Goal: Use online tool/utility: Utilize a website feature to perform a specific function

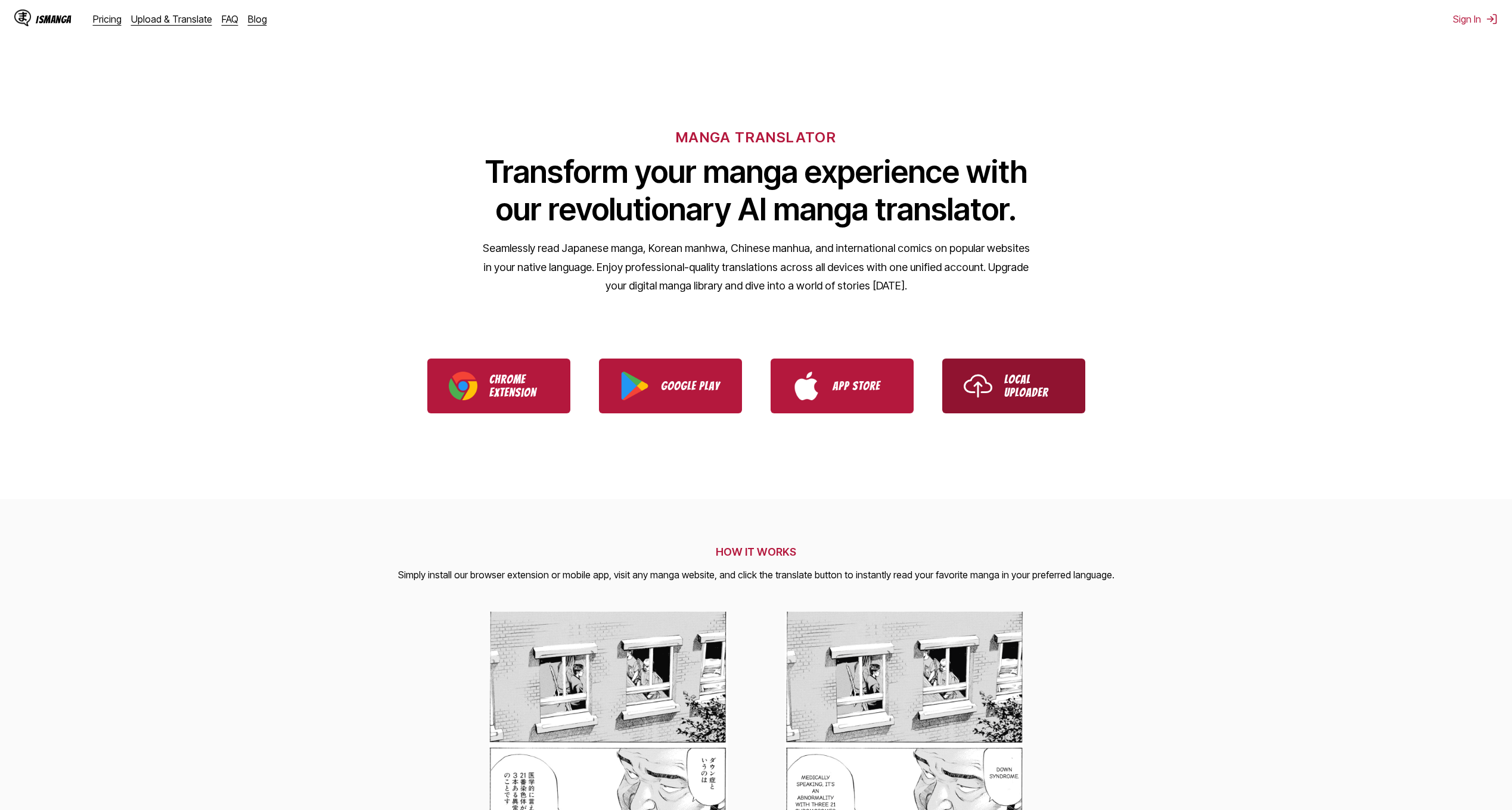
click at [1007, 390] on p "Local Uploader" at bounding box center [1033, 386] width 60 height 26
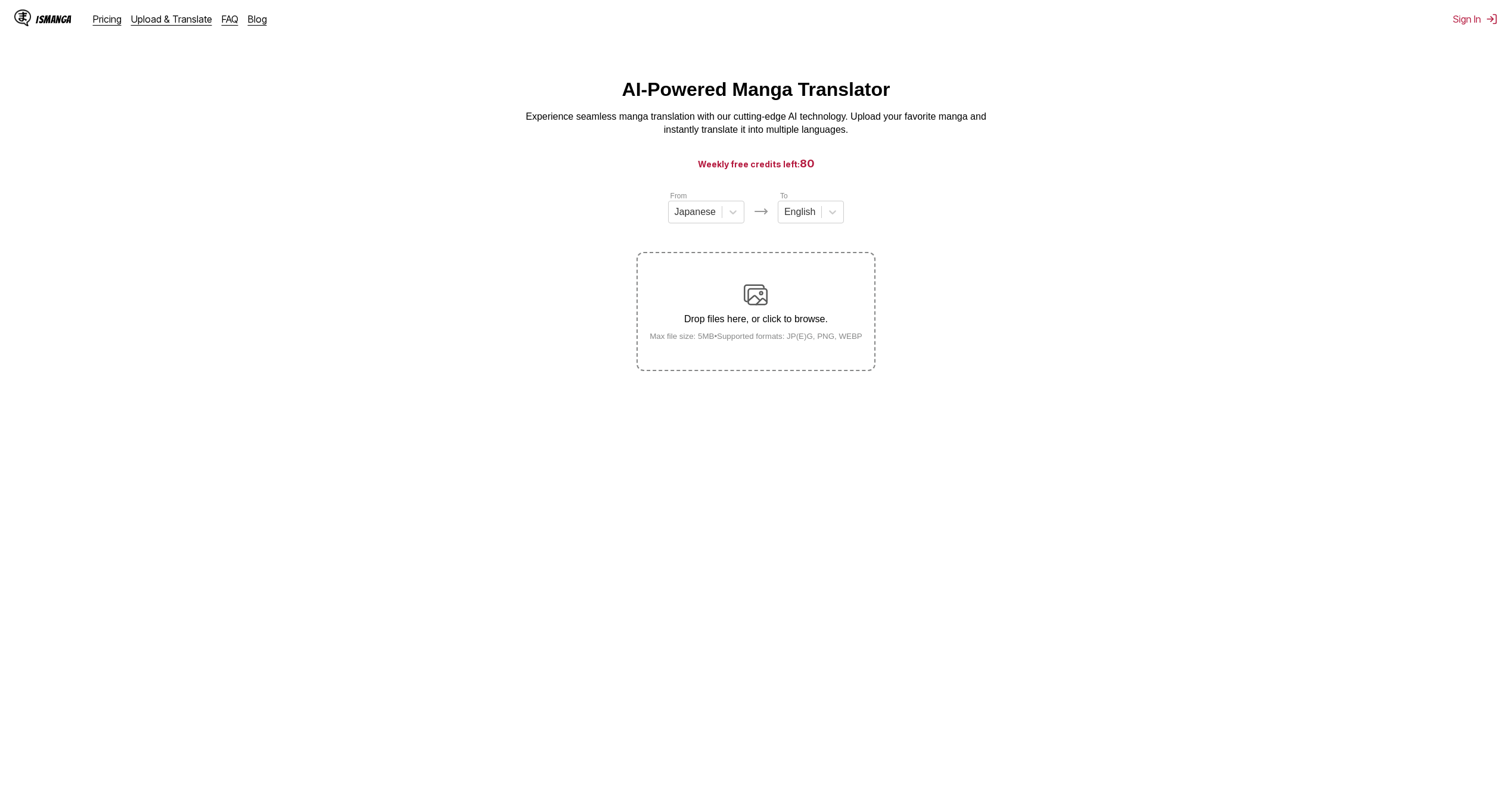
click at [756, 293] on img at bounding box center [756, 295] width 24 height 24
click at [0, 0] on input "Drop files here, or click to browse. Max file size: 5MB • Supported formats: JP…" at bounding box center [0, 0] width 0 height 0
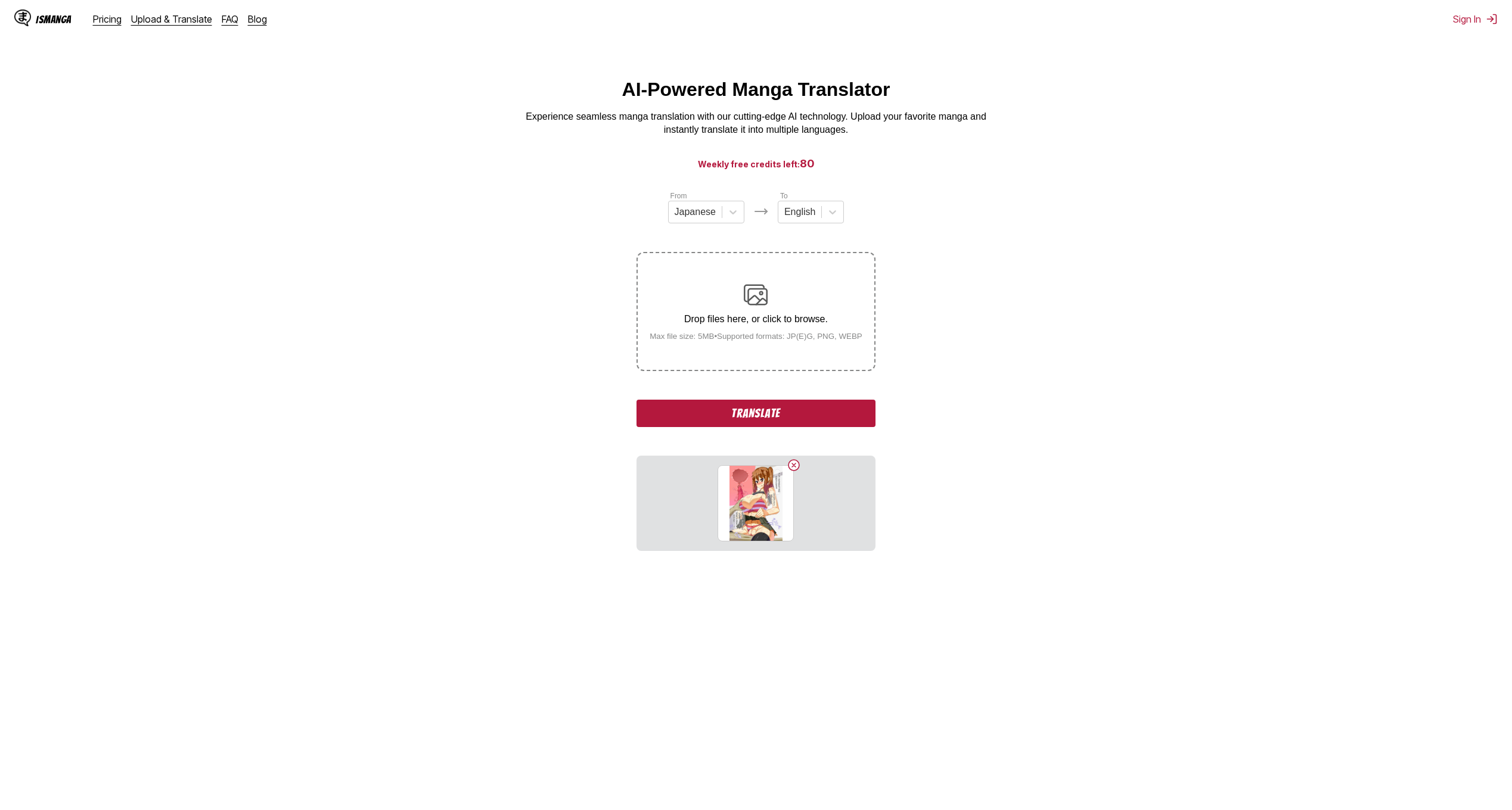
click at [804, 419] on button "Translate" at bounding box center [756, 413] width 239 height 27
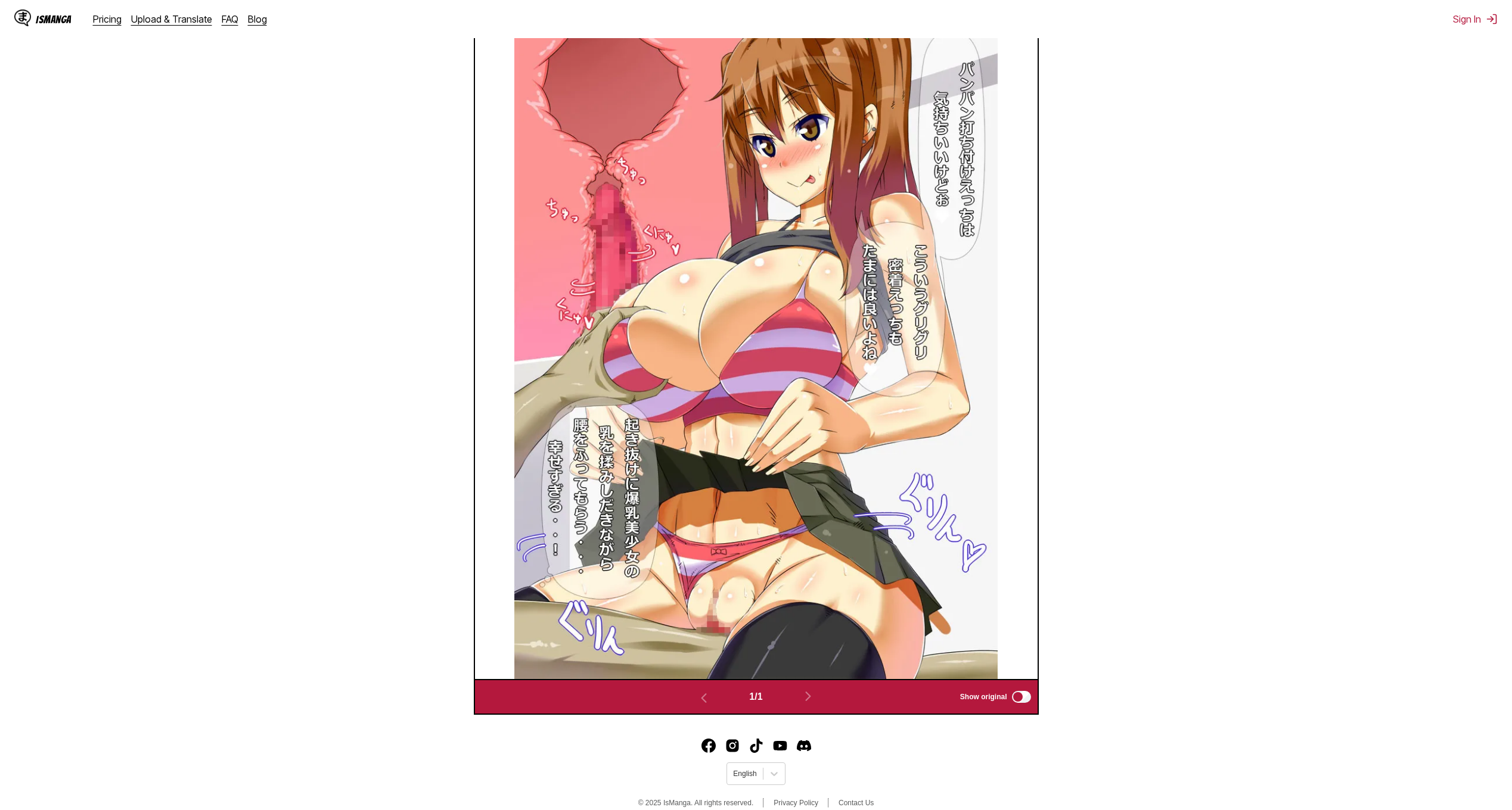
scroll to position [395, 0]
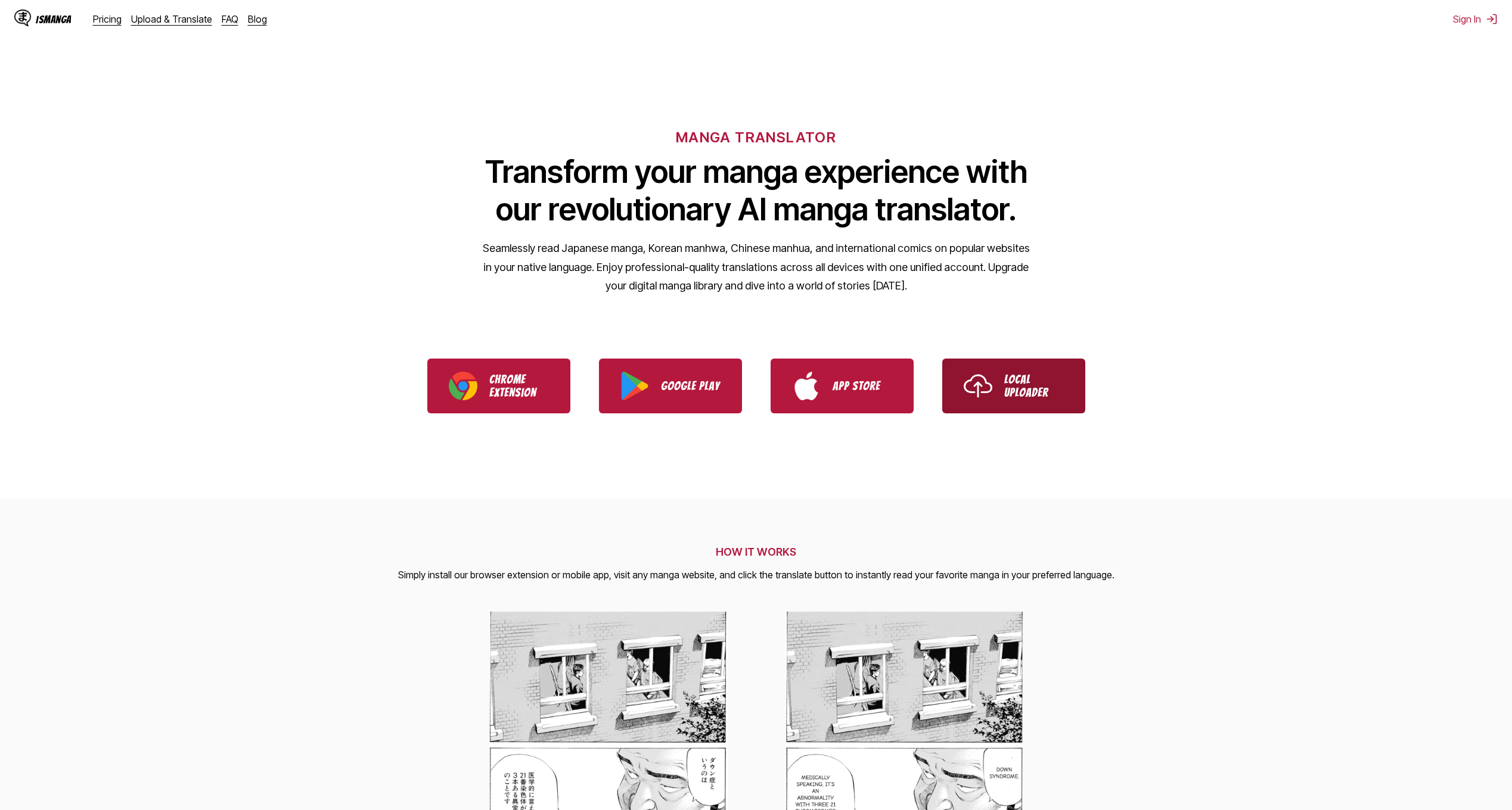
click at [1021, 393] on p "Local Uploader" at bounding box center [1033, 386] width 60 height 26
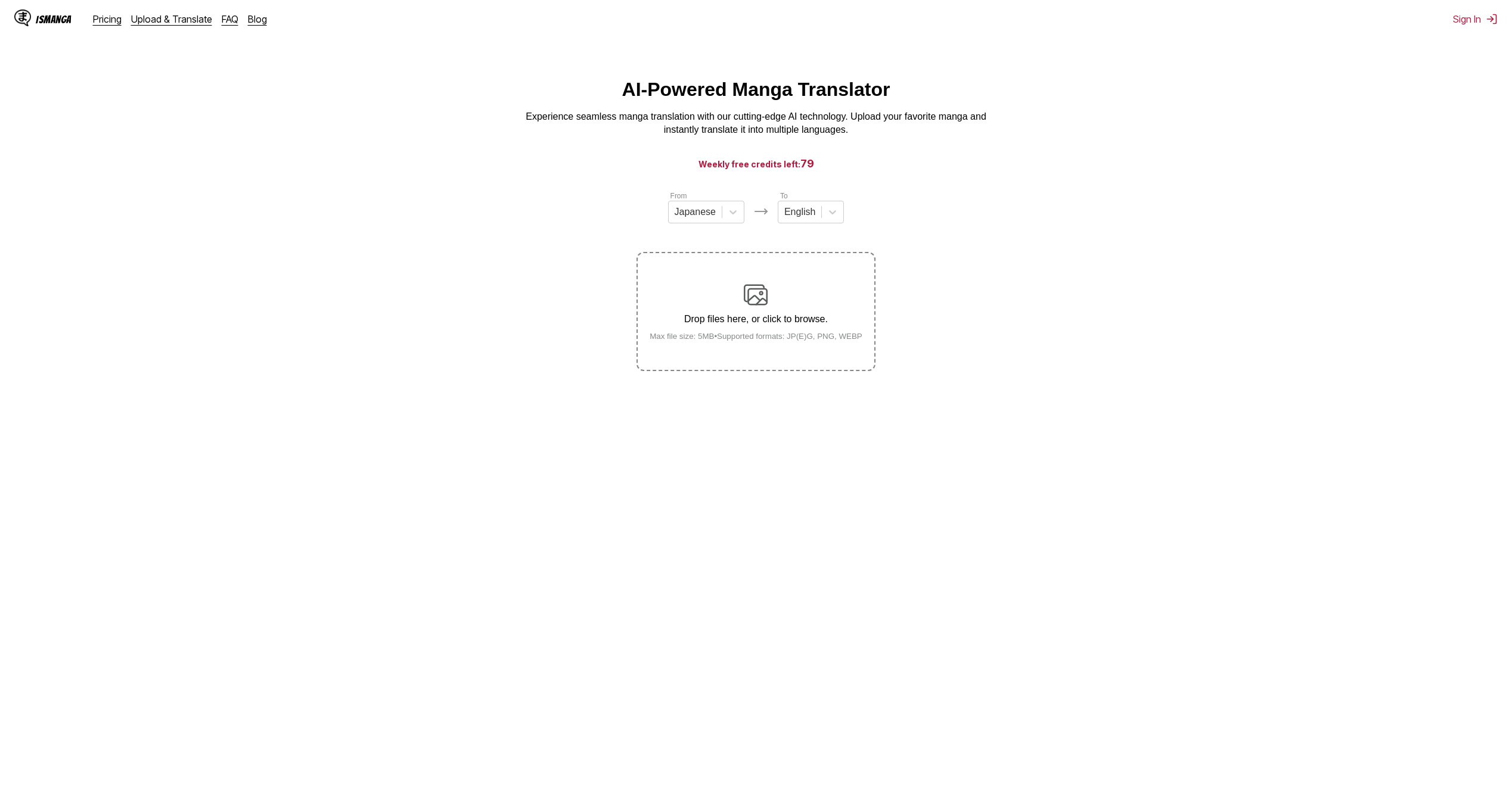
click at [761, 303] on img at bounding box center [756, 295] width 24 height 24
click at [0, 0] on input "Drop files here, or click to browse. Max file size: 5MB • Supported formats: JP…" at bounding box center [0, 0] width 0 height 0
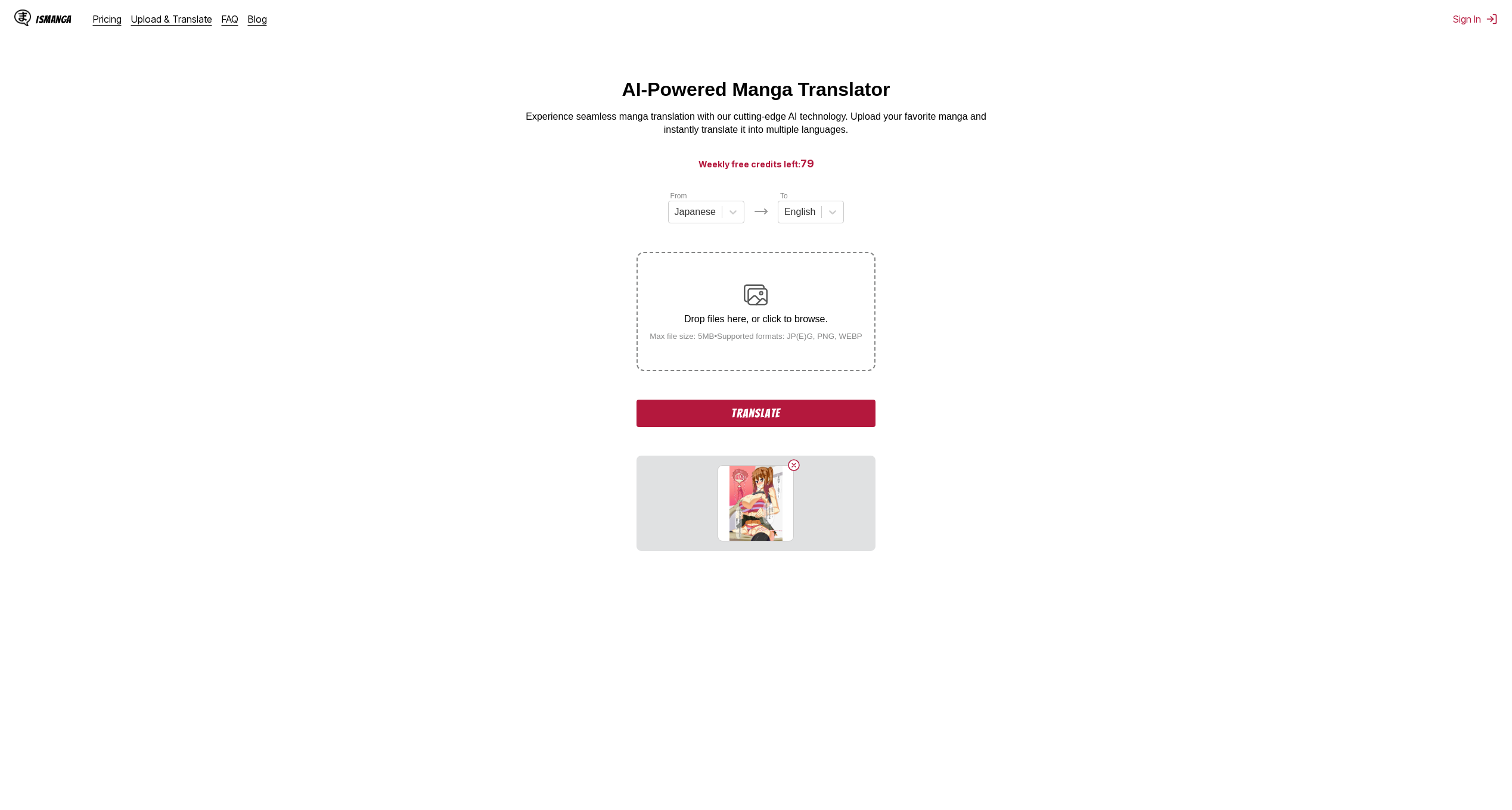
click at [787, 410] on button "Translate" at bounding box center [756, 413] width 239 height 27
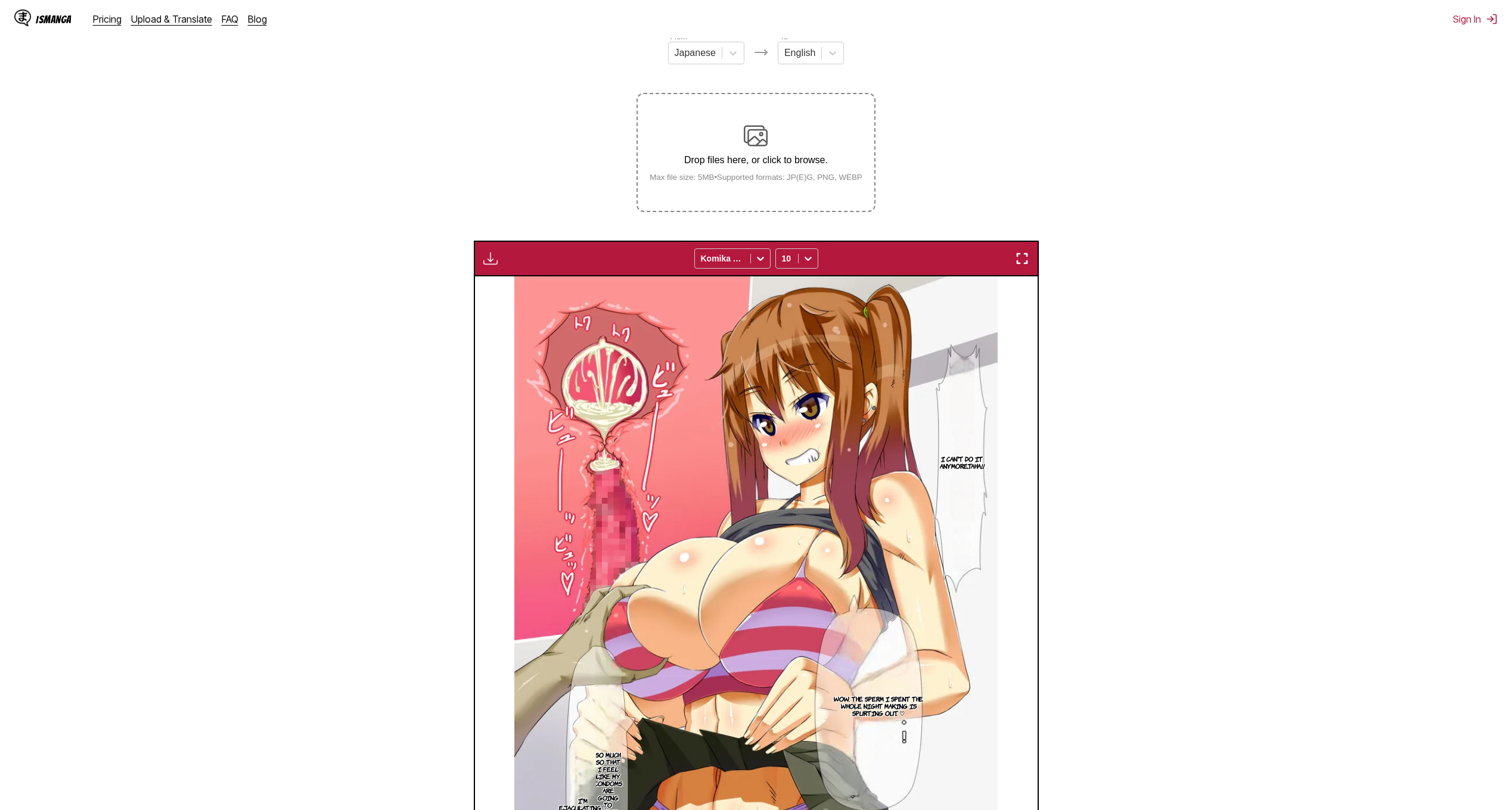
scroll to position [157, 0]
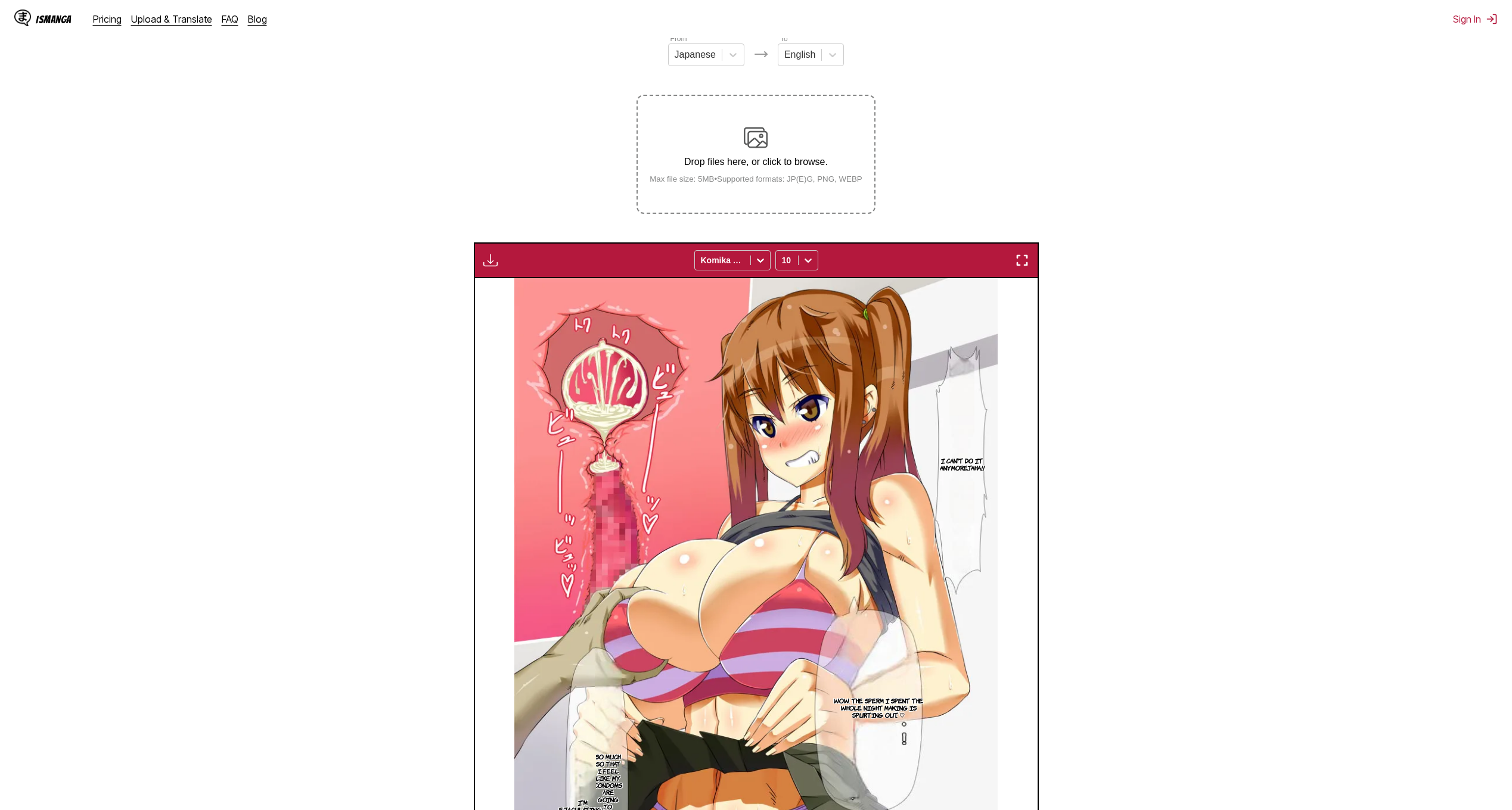
click at [750, 146] on img at bounding box center [756, 138] width 24 height 24
click at [0, 0] on input "Drop files here, or click to browse. Max file size: 5MB • Supported formats: JP…" at bounding box center [0, 0] width 0 height 0
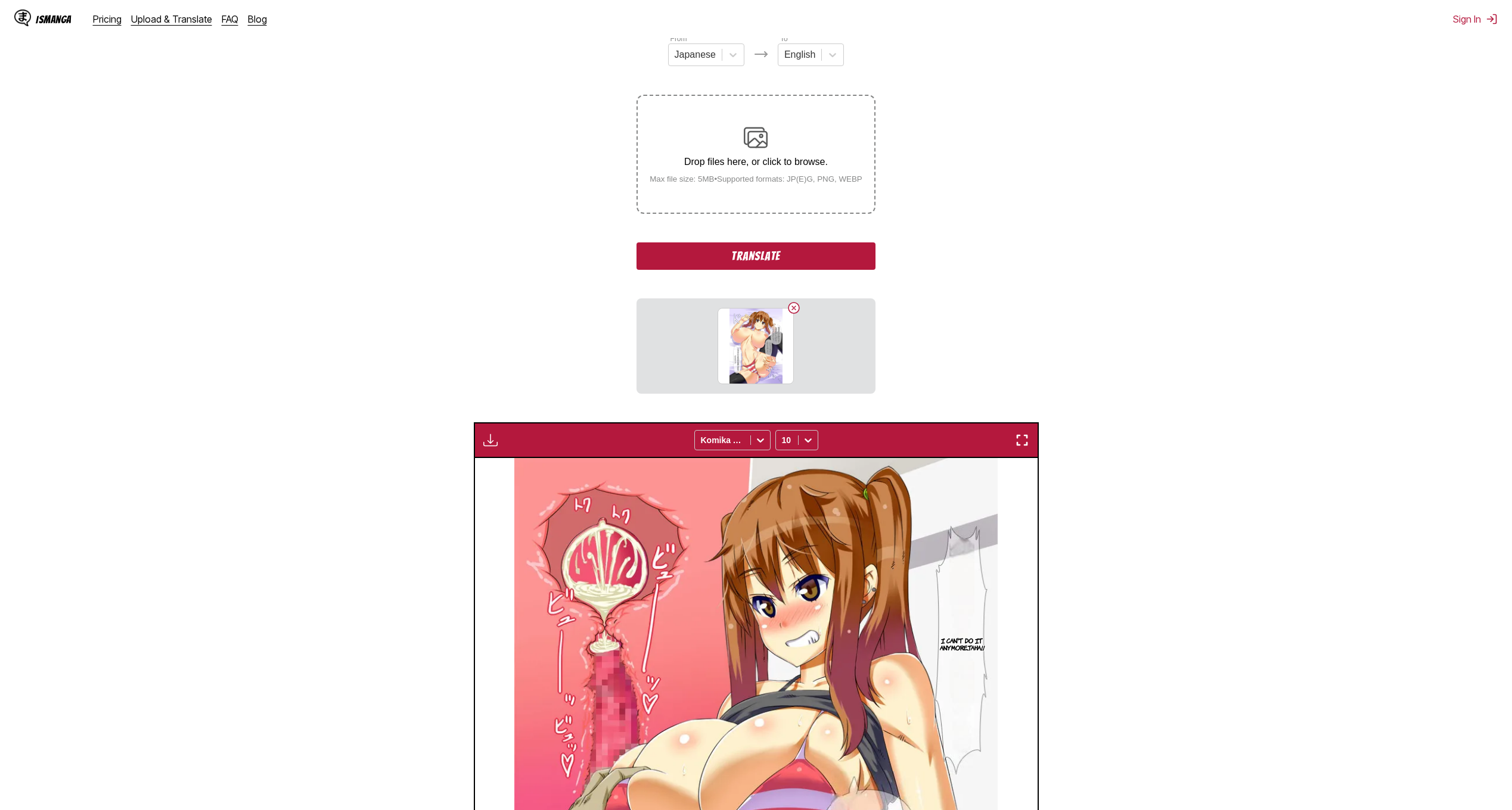
click at [774, 256] on button "Translate" at bounding box center [756, 256] width 239 height 27
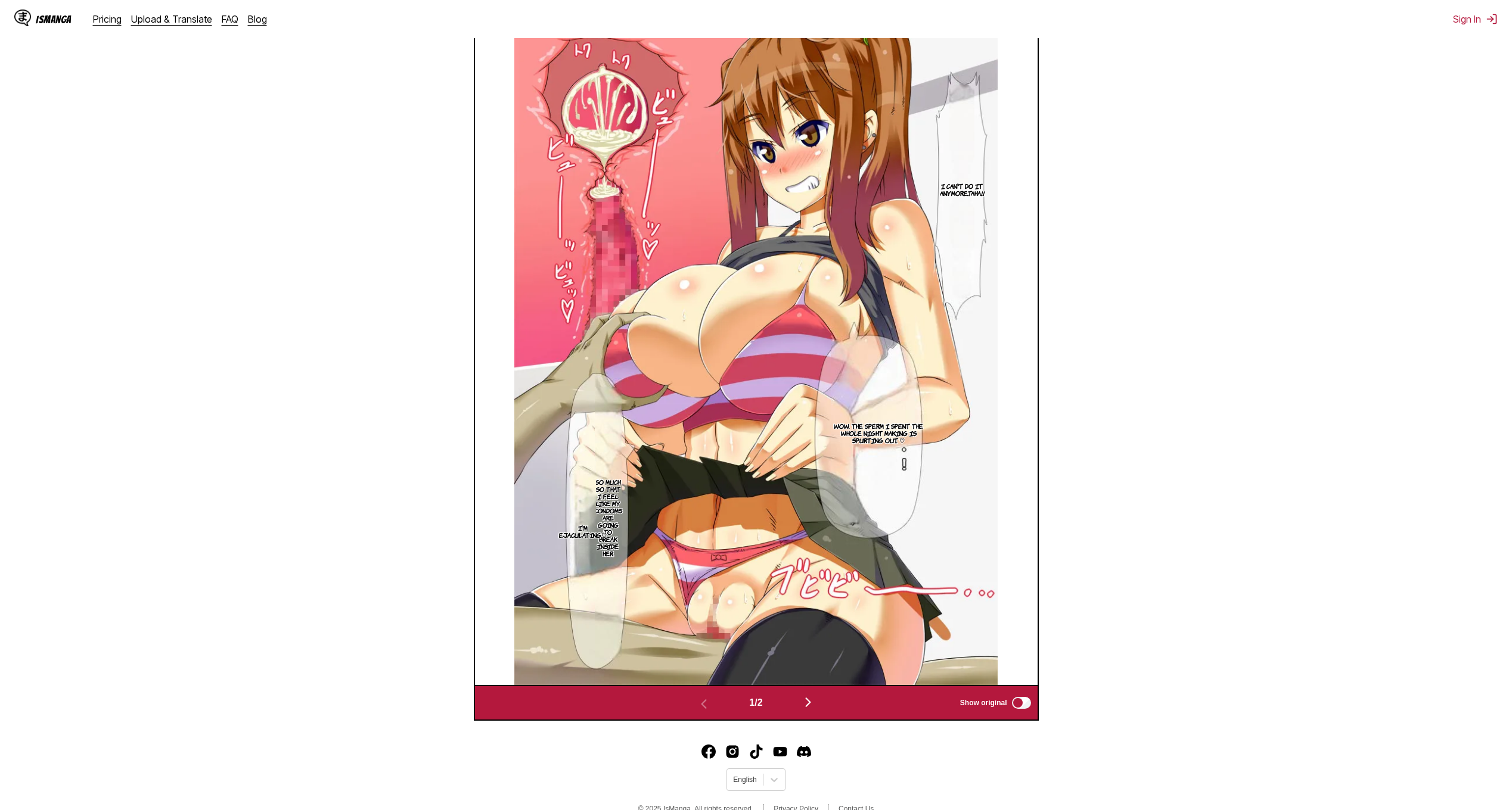
scroll to position [498, 0]
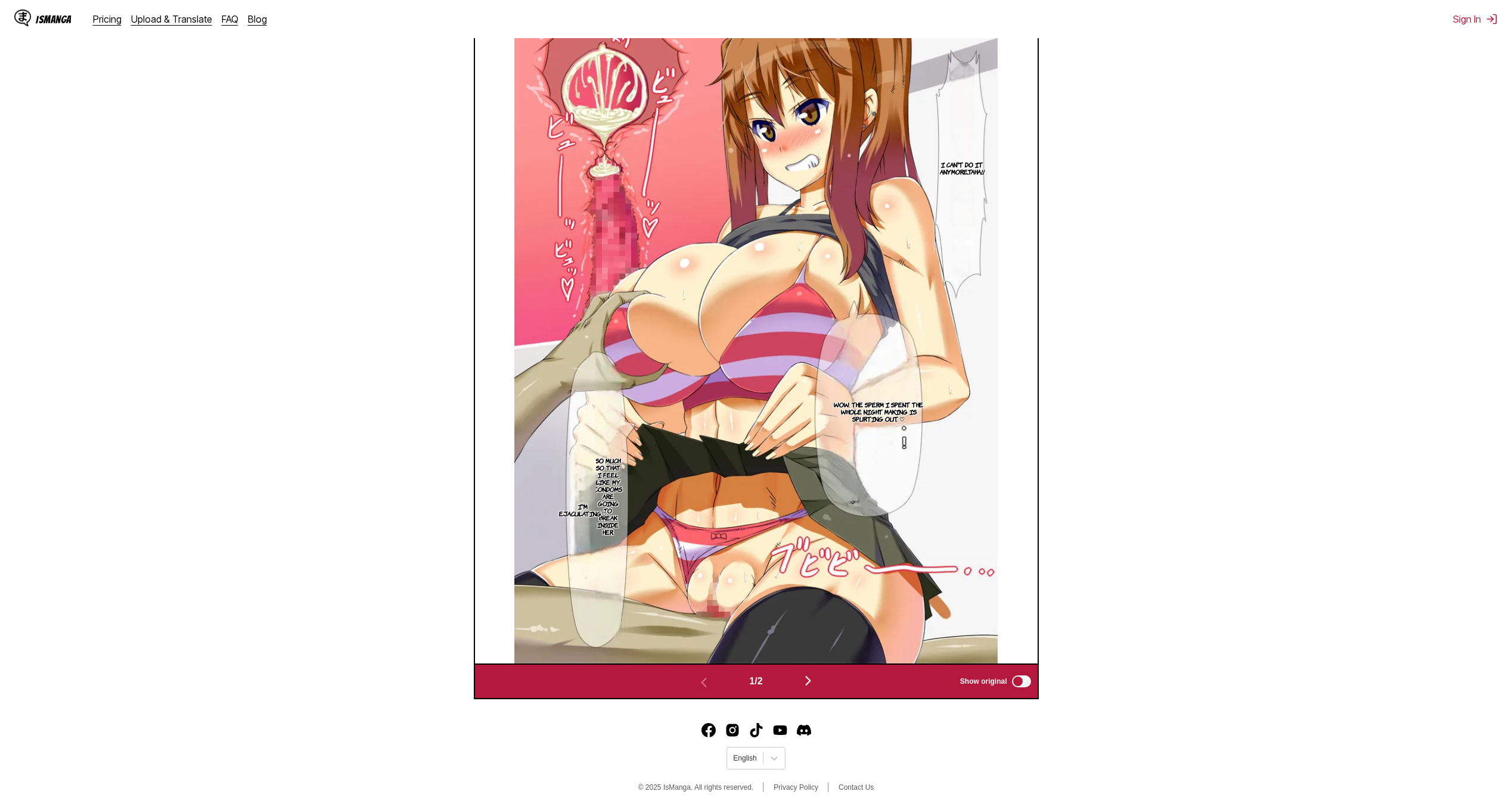
click at [815, 685] on img "button" at bounding box center [808, 680] width 14 height 14
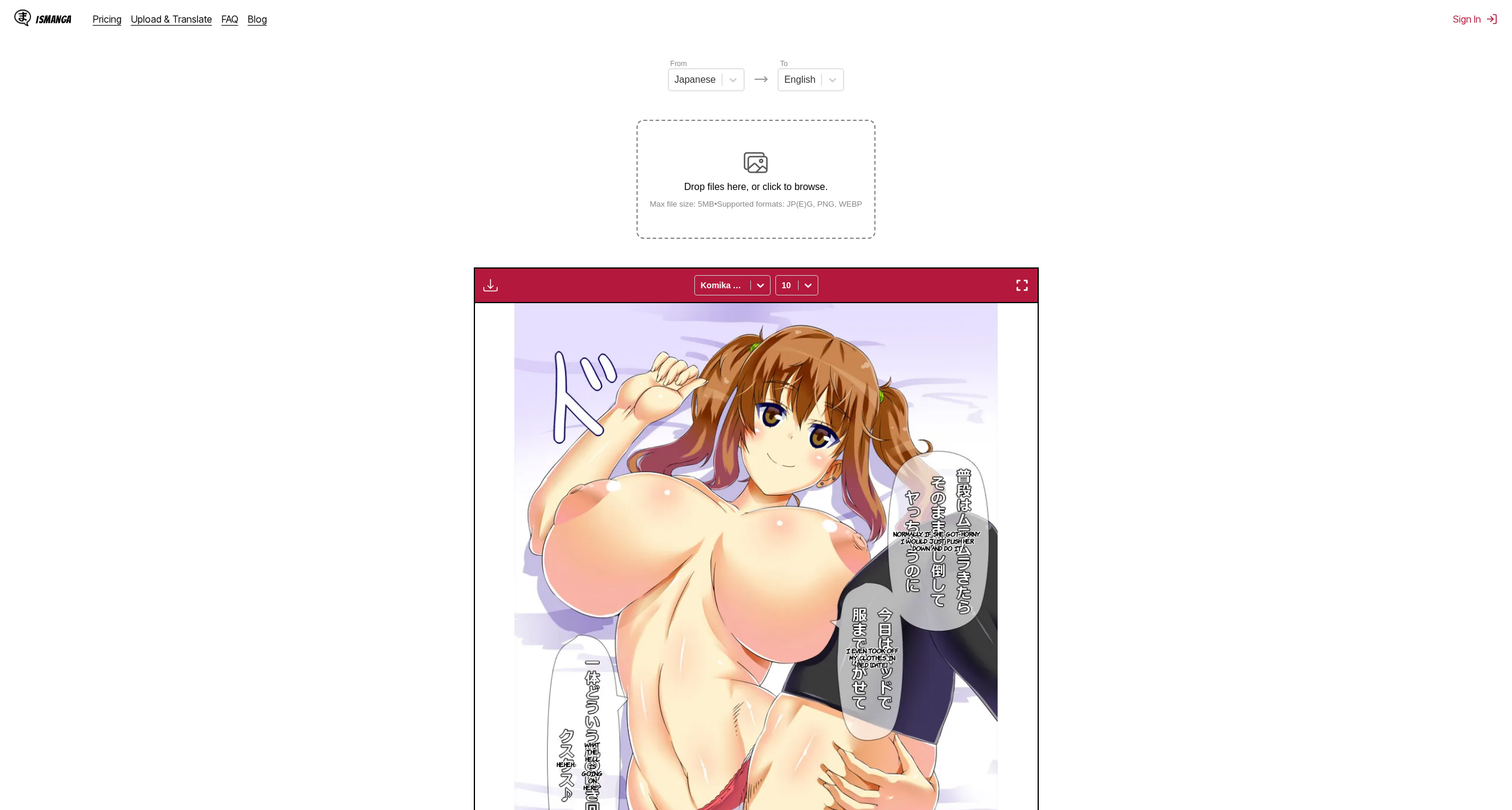
scroll to position [122, 0]
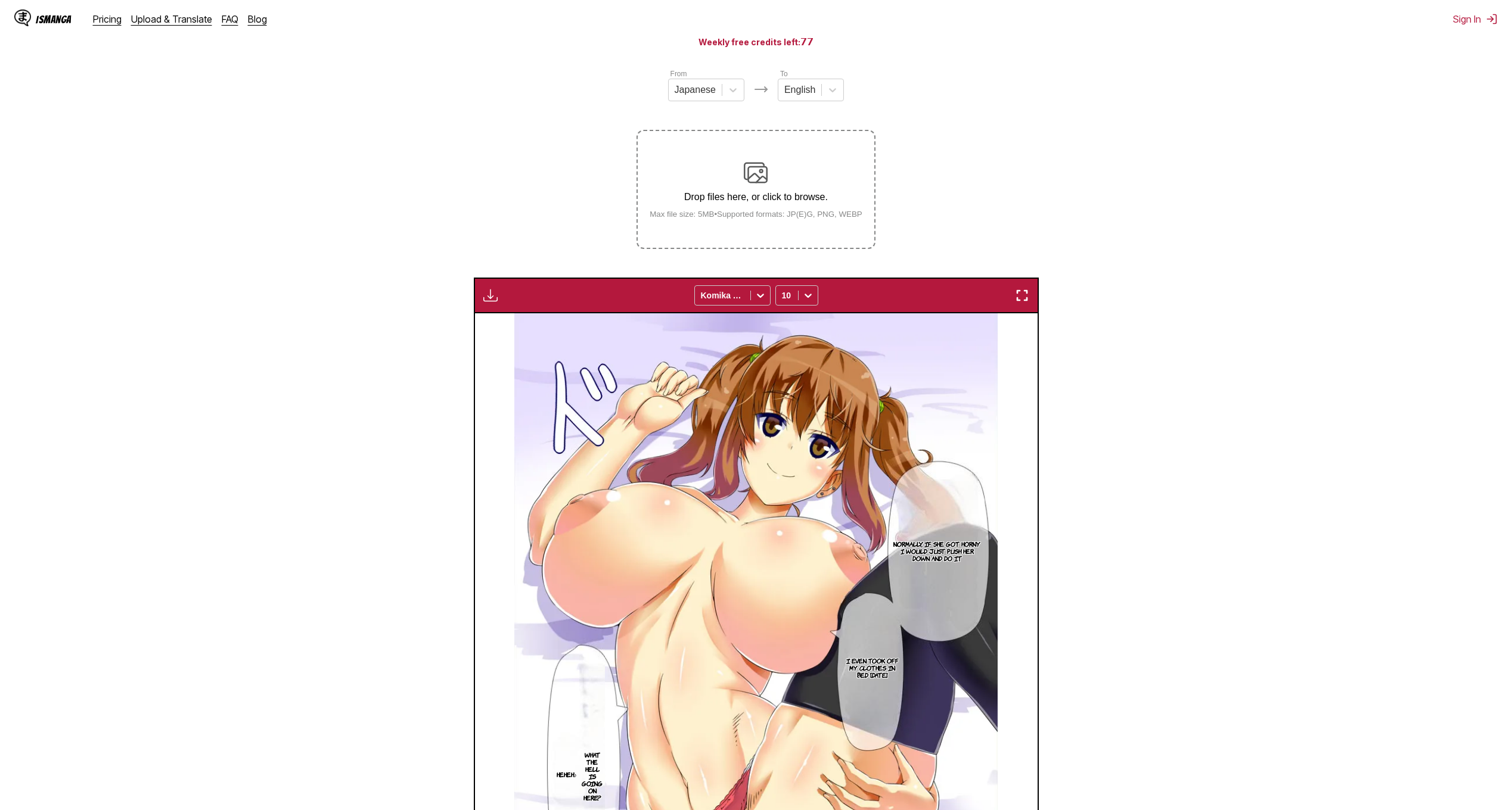
click at [759, 176] on img at bounding box center [756, 172] width 24 height 24
click at [0, 0] on input "Drop files here, or click to browse. Max file size: 5MB • Supported formats: JP…" at bounding box center [0, 0] width 0 height 0
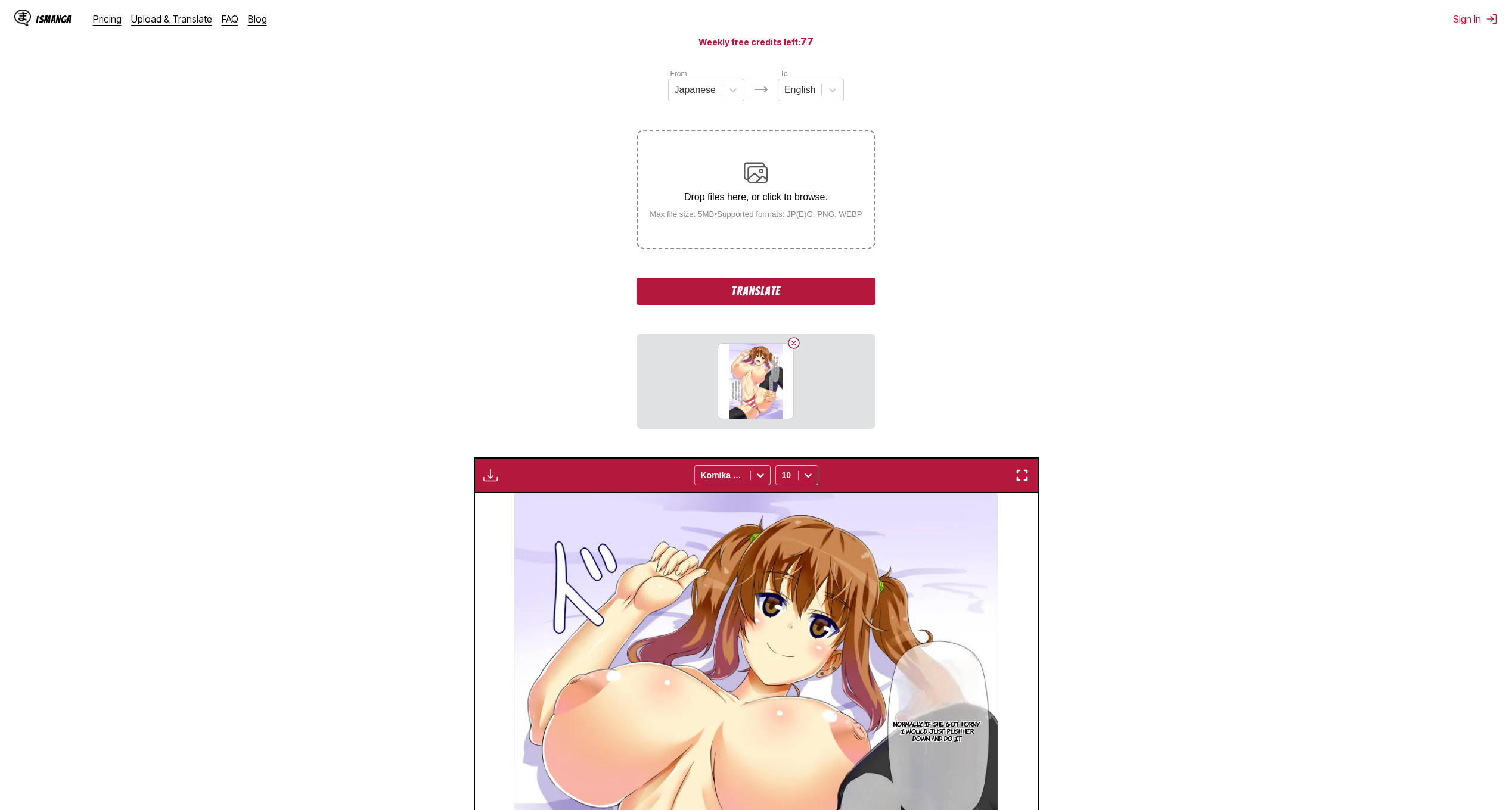
click at [728, 296] on button "Translate" at bounding box center [756, 291] width 239 height 27
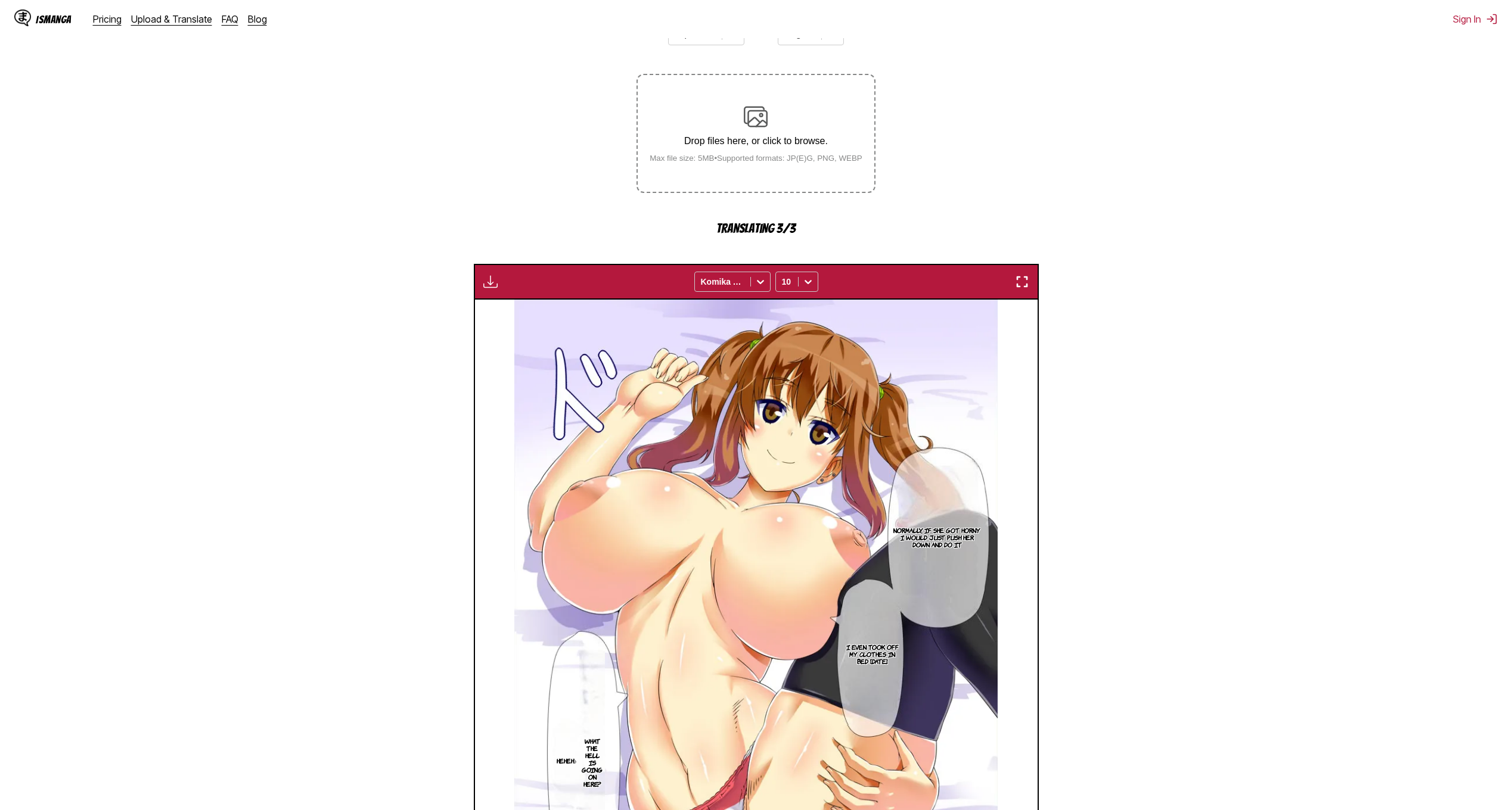
scroll to position [420, 0]
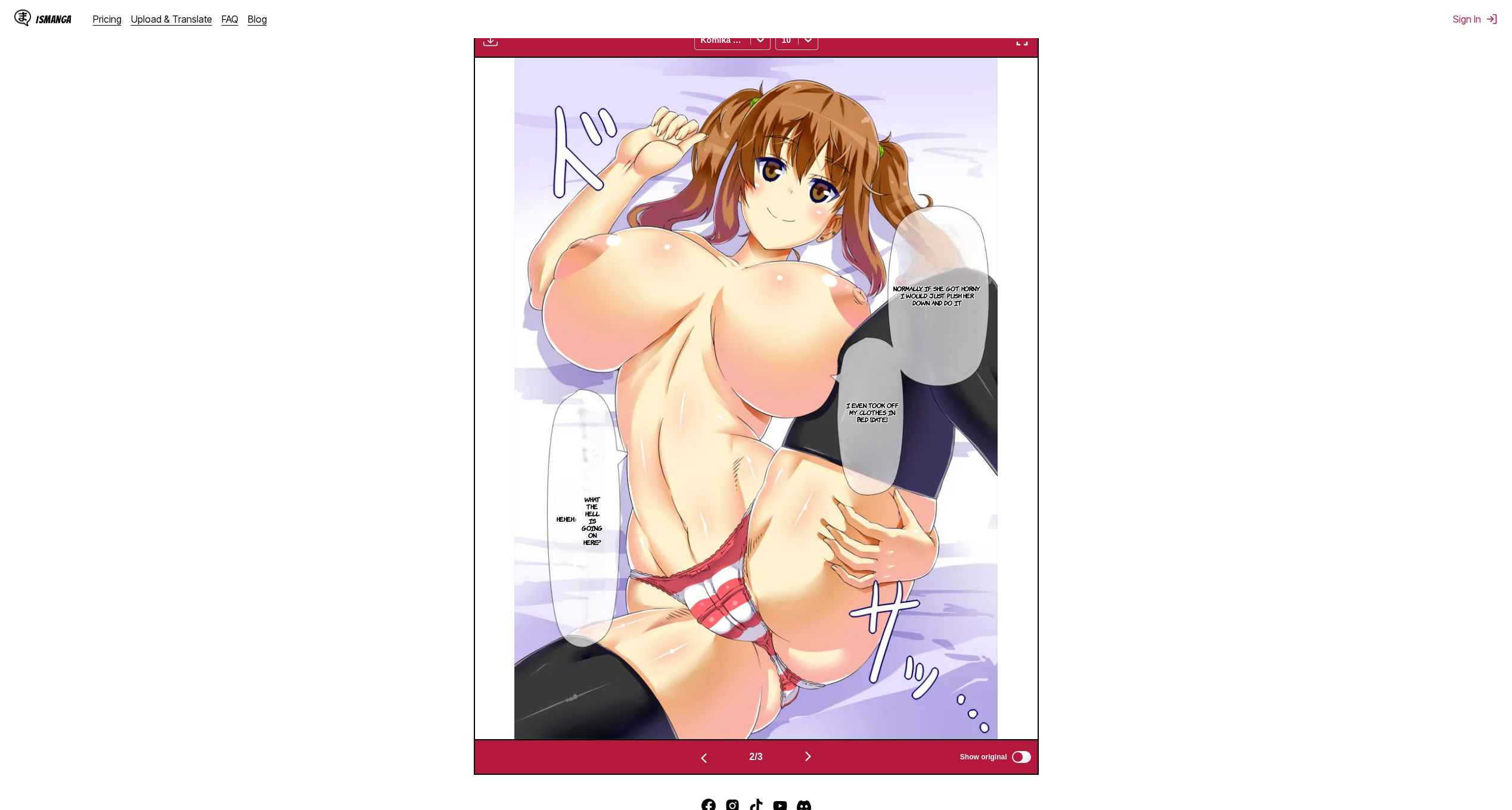
click at [815, 756] on img "button" at bounding box center [808, 756] width 14 height 14
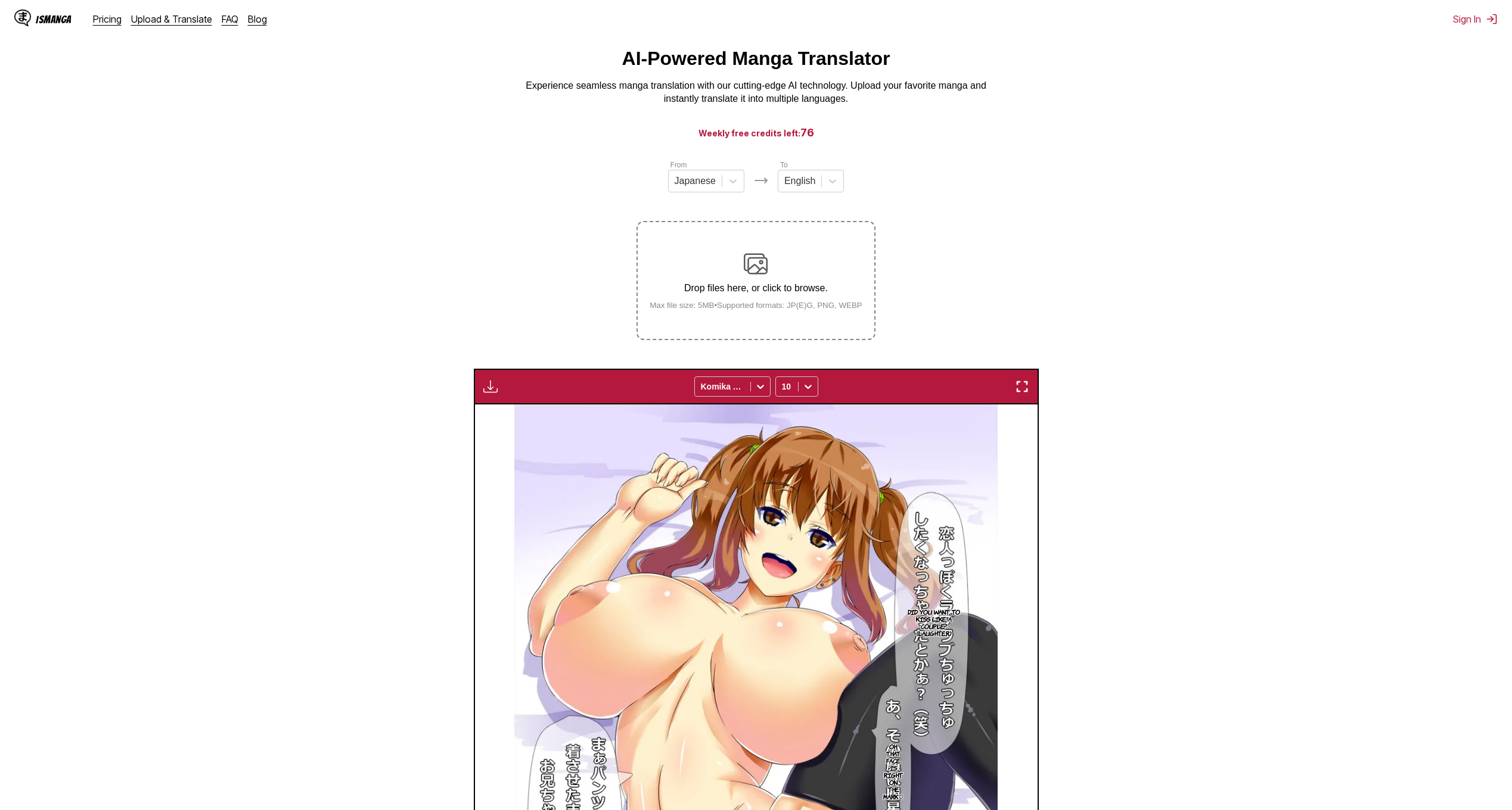
scroll to position [0, 0]
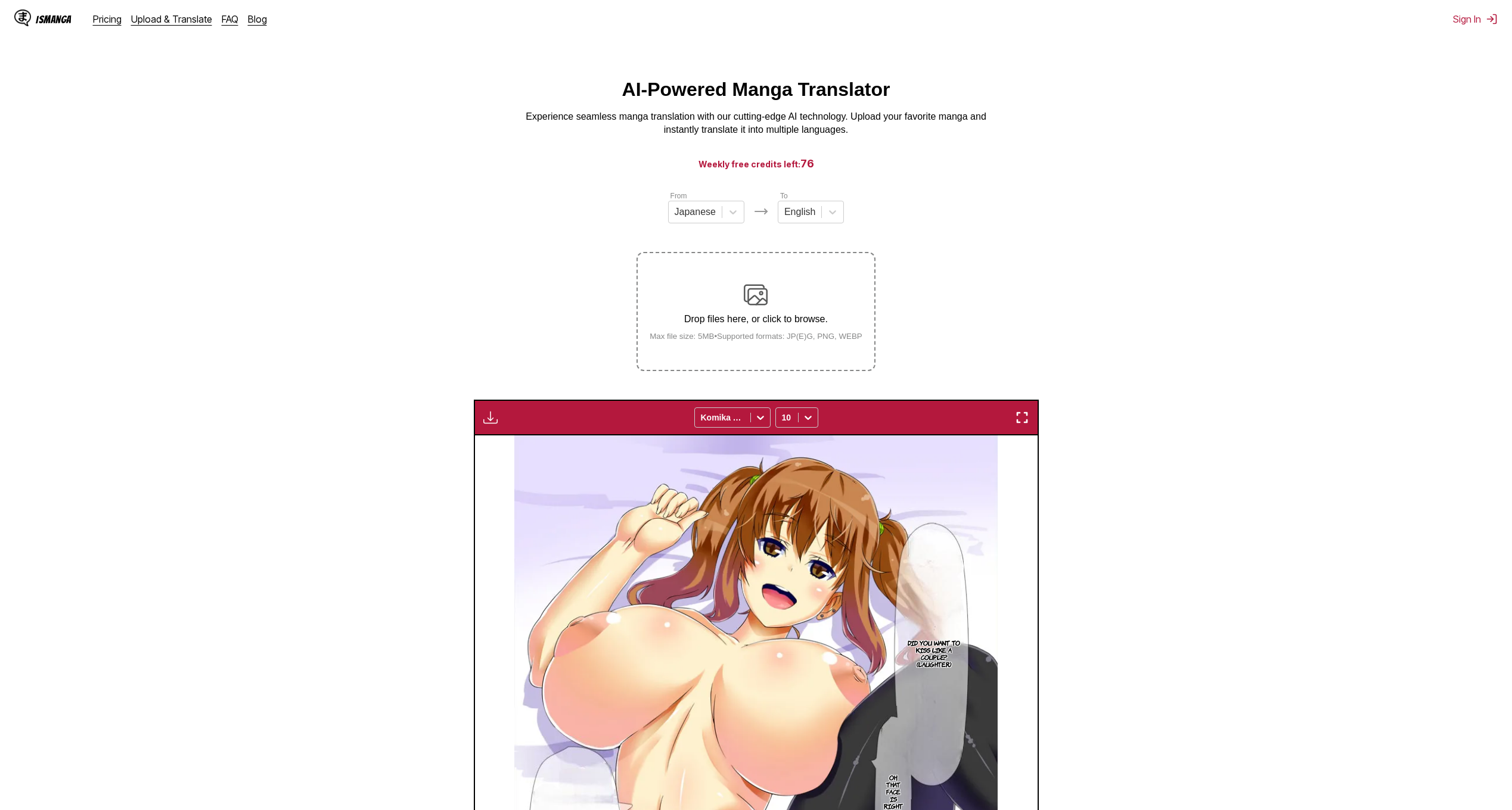
click at [756, 291] on img at bounding box center [756, 295] width 24 height 24
click at [0, 0] on input "Drop files here, or click to browse. Max file size: 5MB • Supported formats: JP…" at bounding box center [0, 0] width 0 height 0
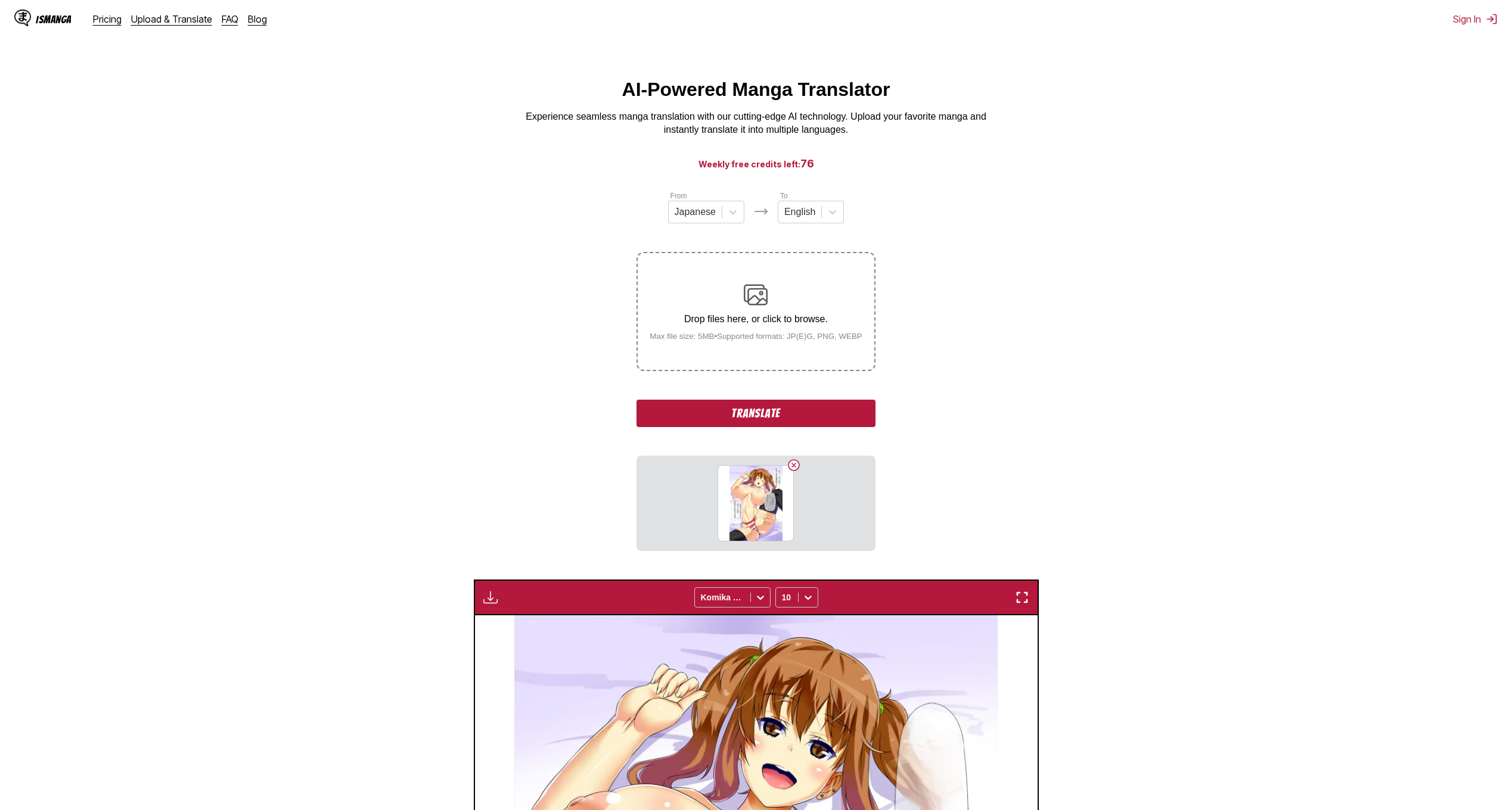
click at [791, 415] on button "Translate" at bounding box center [756, 413] width 239 height 27
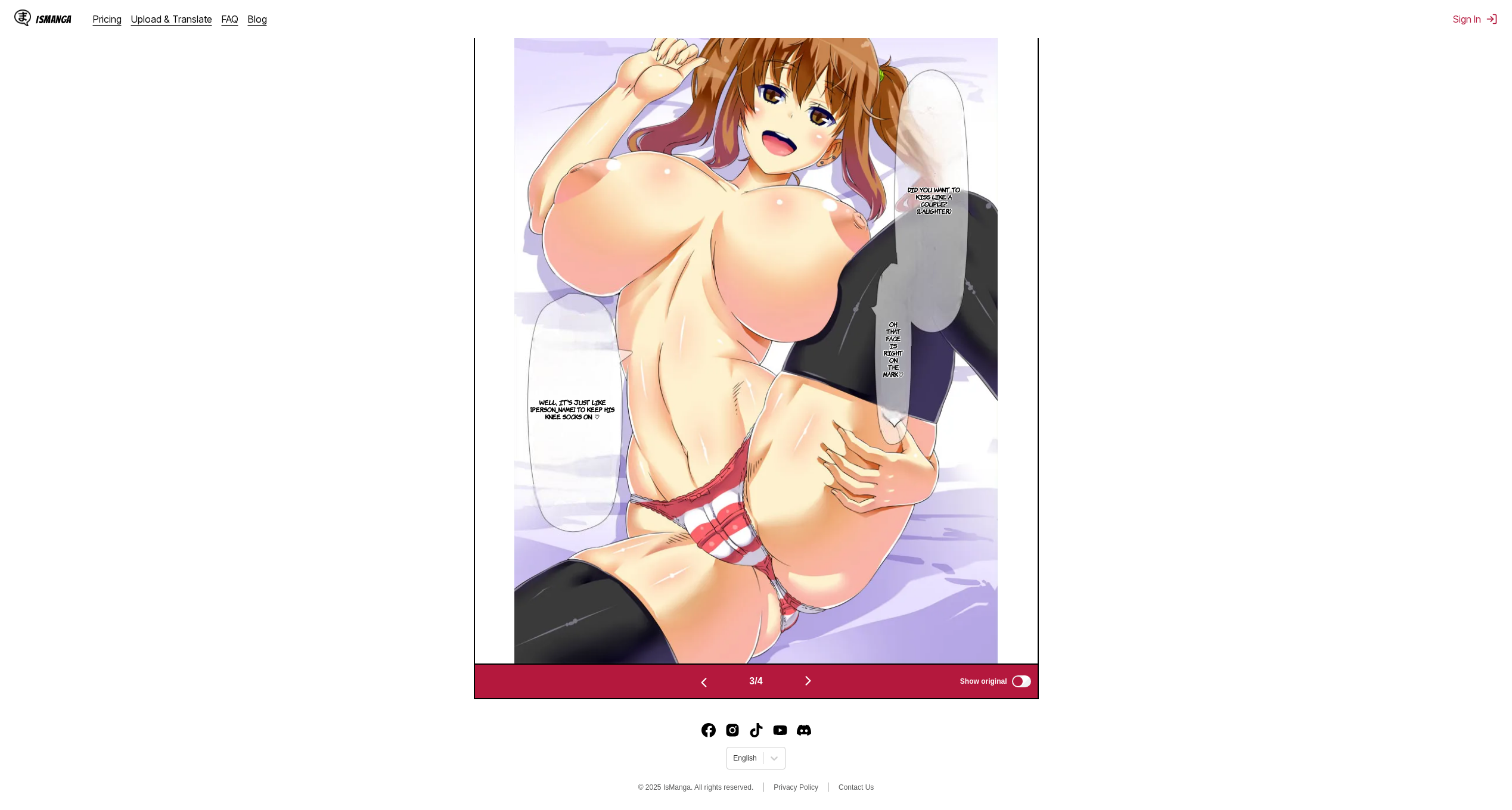
click at [815, 680] on img "button" at bounding box center [808, 680] width 14 height 14
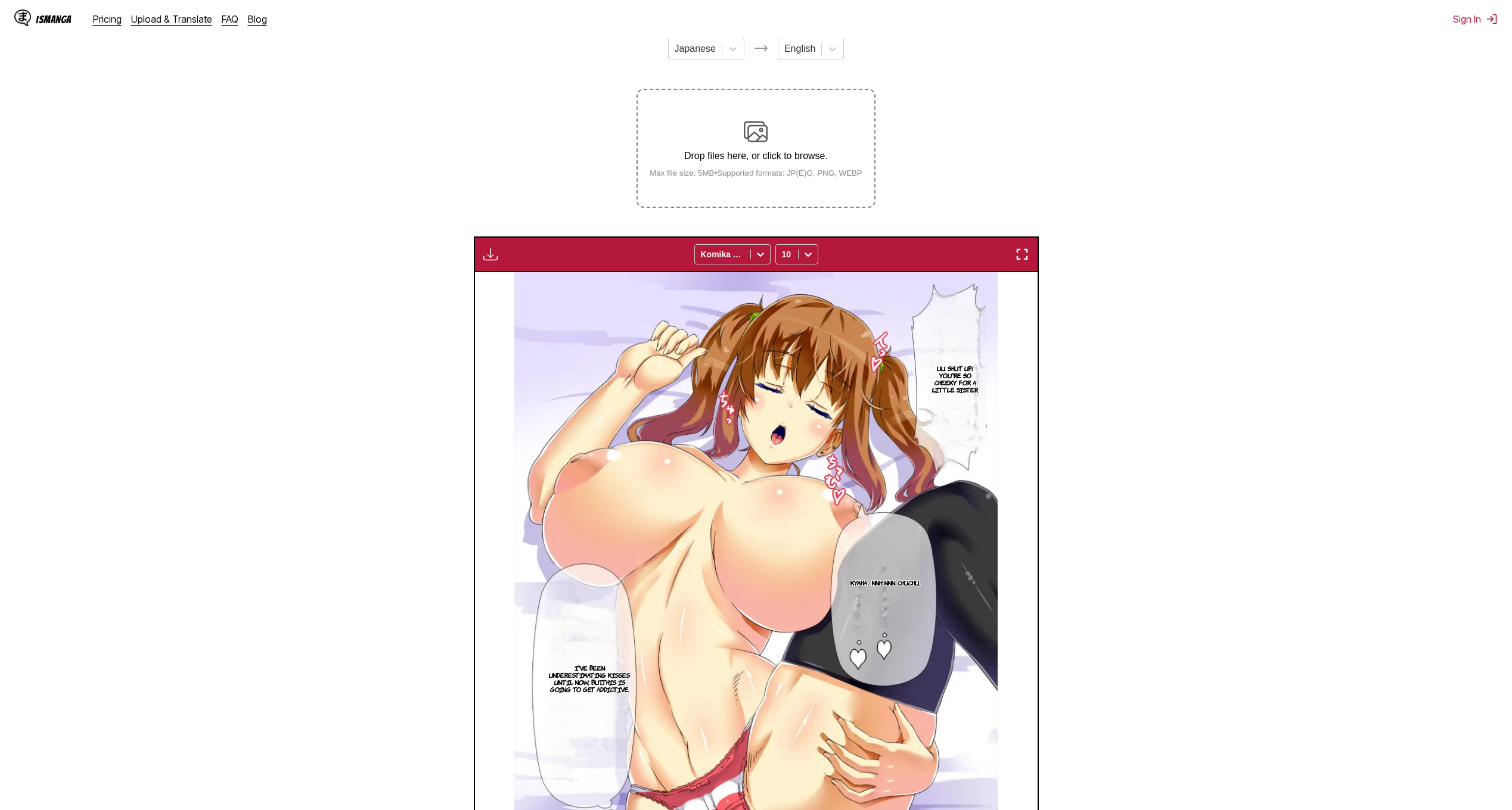
scroll to position [139, 0]
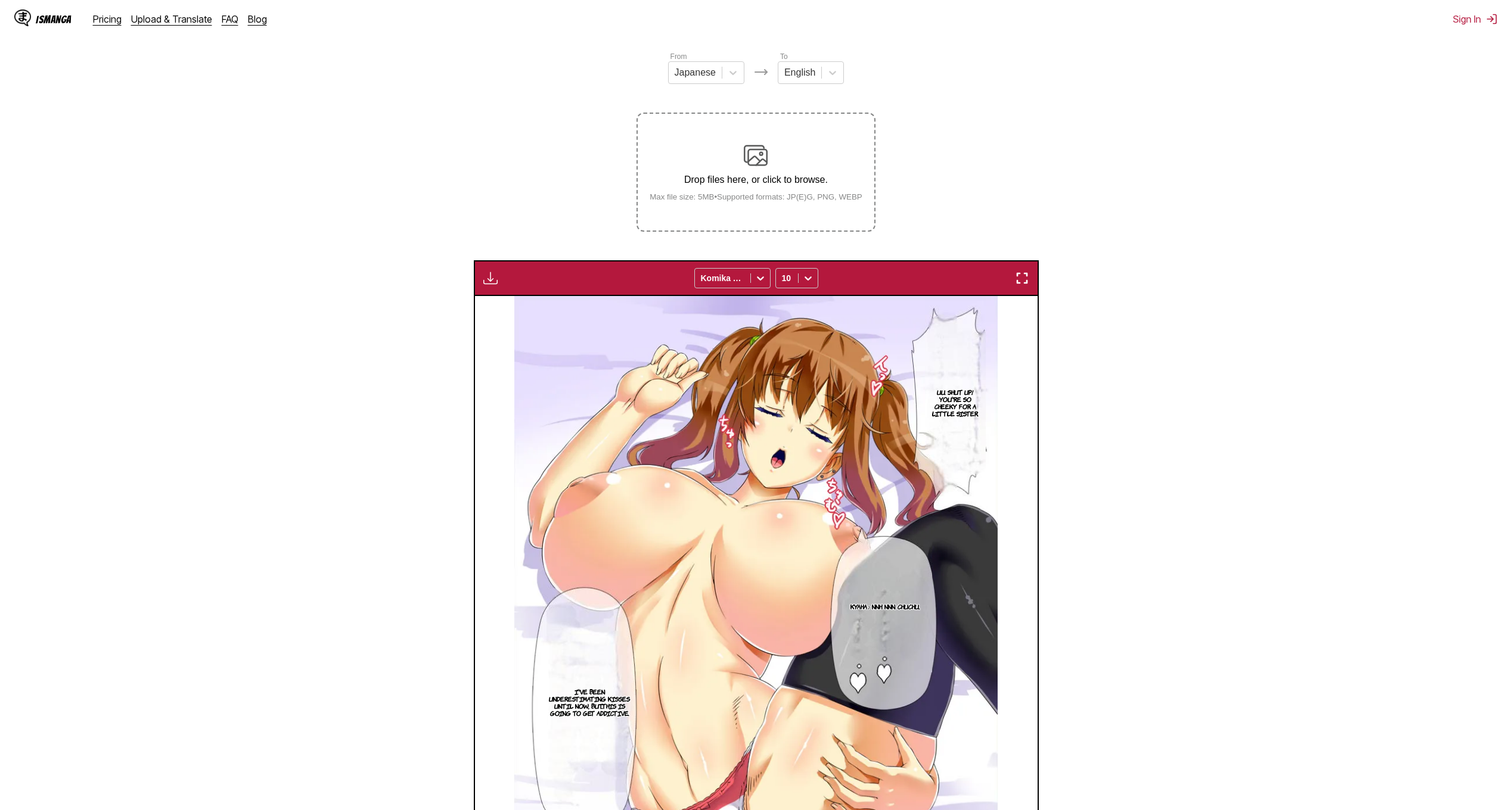
click at [752, 153] on img at bounding box center [756, 156] width 24 height 24
click at [0, 0] on input "Drop files here, or click to browse. Max file size: 5MB • Supported formats: JP…" at bounding box center [0, 0] width 0 height 0
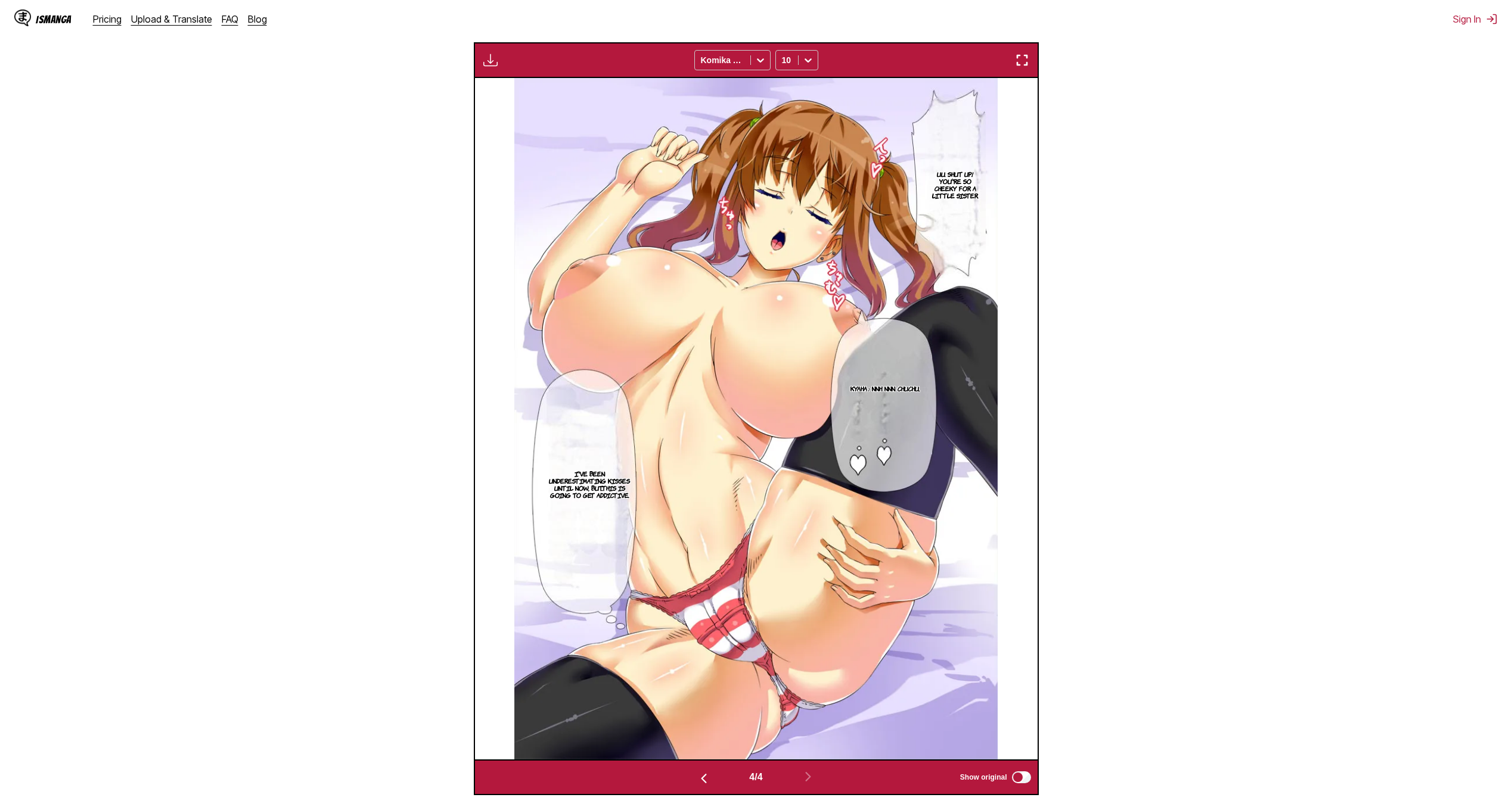
scroll to position [337, 0]
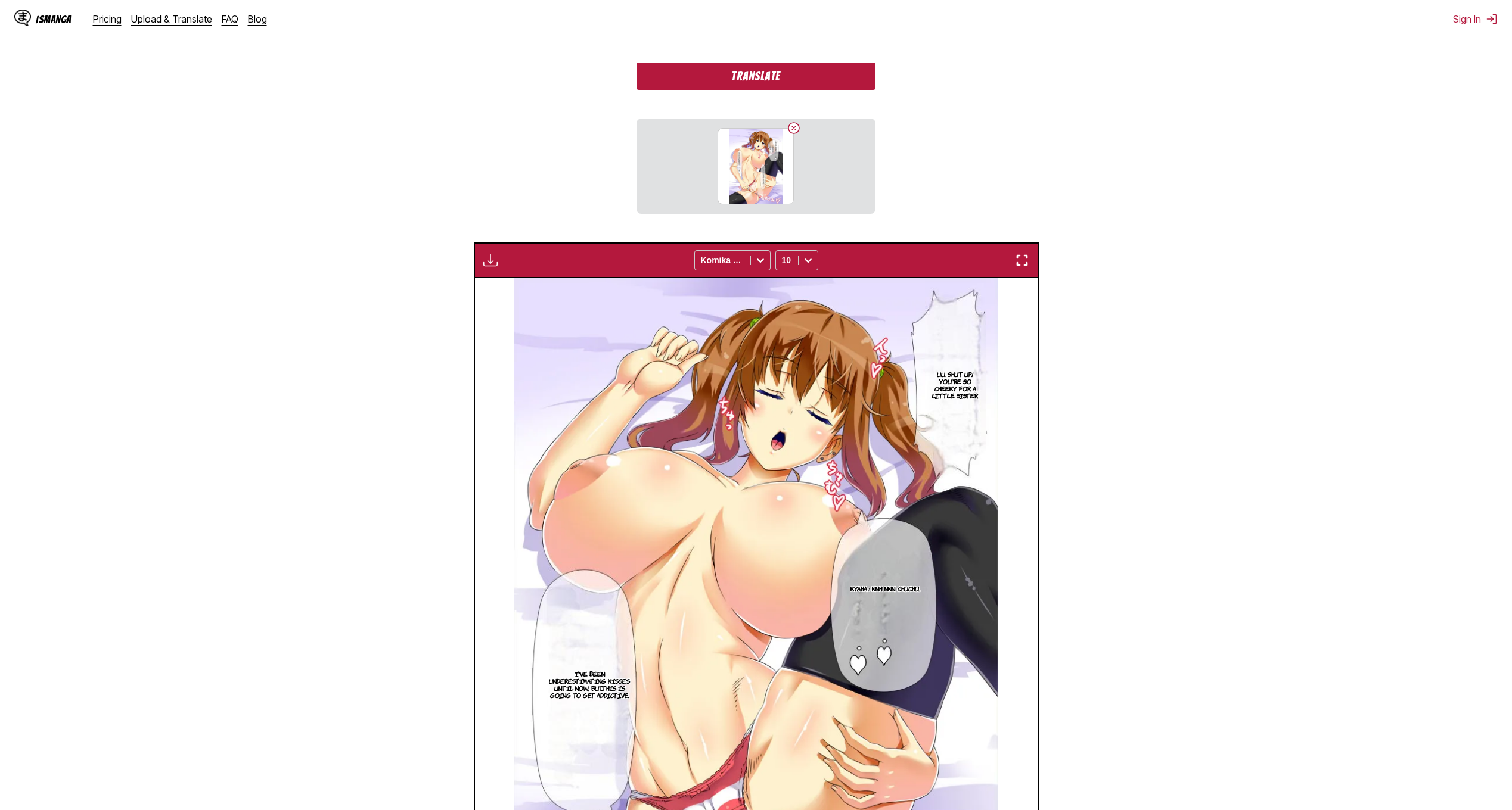
click at [781, 79] on button "Translate" at bounding box center [756, 76] width 239 height 27
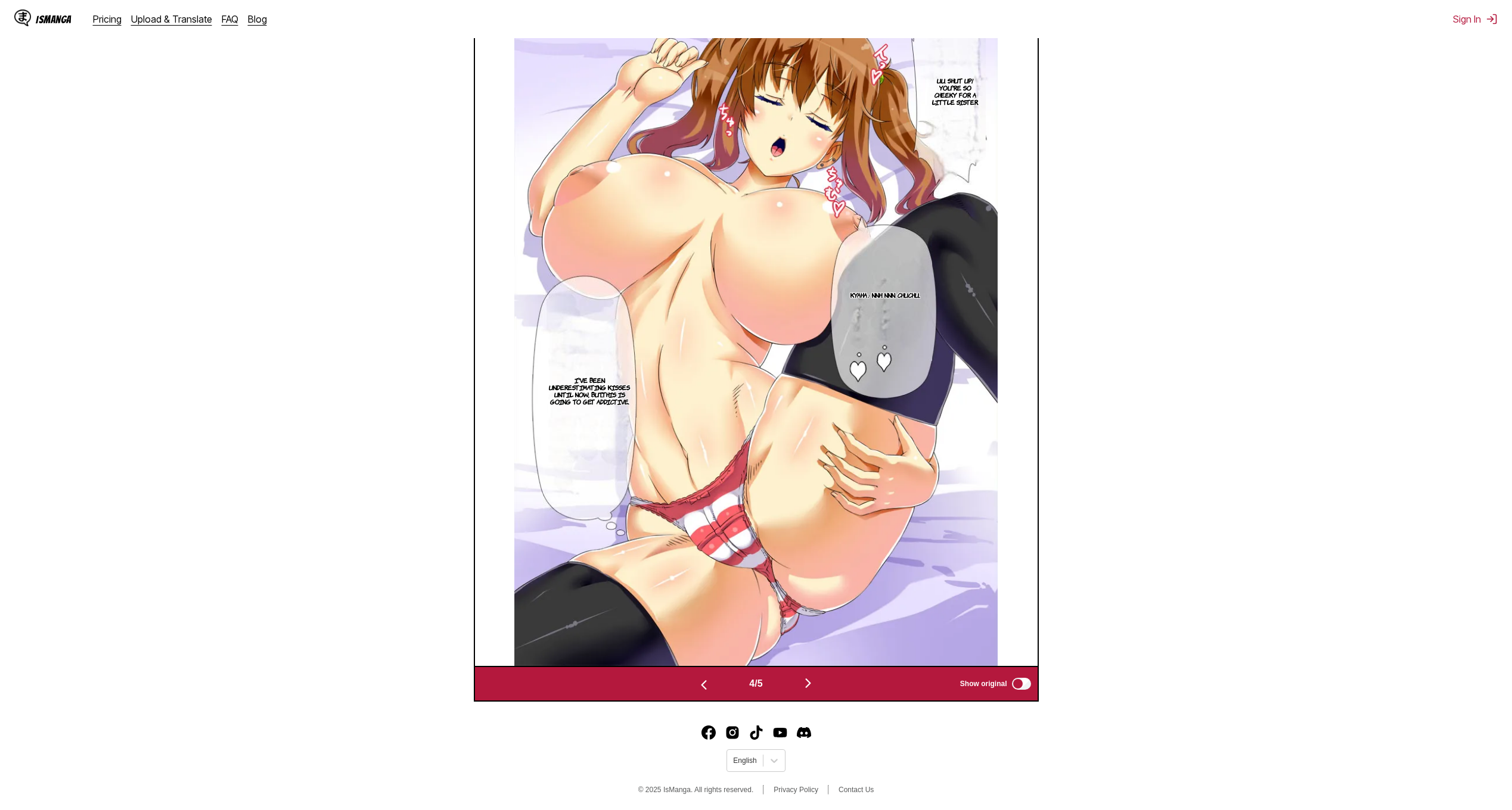
scroll to position [498, 0]
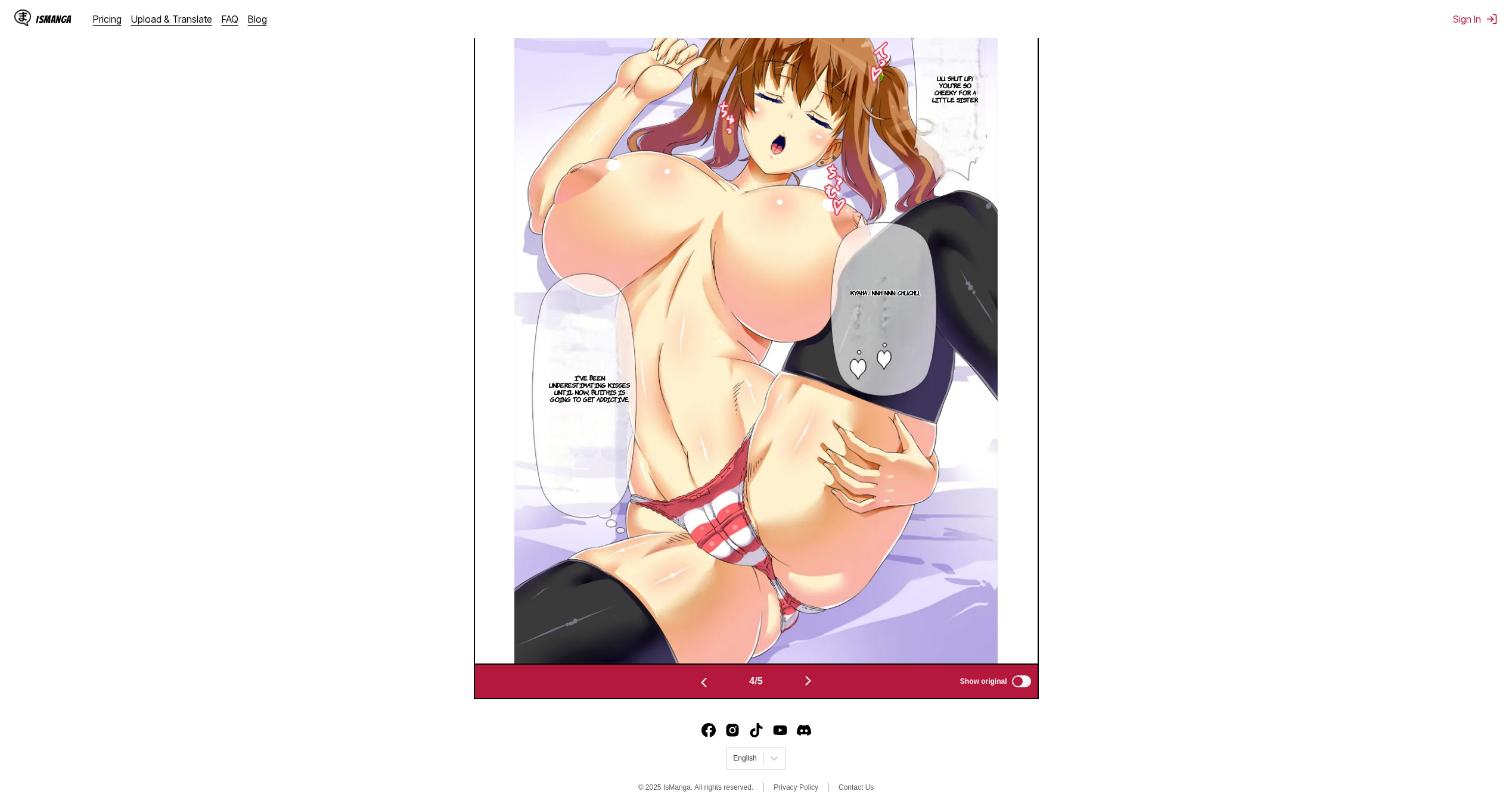
click at [810, 681] on img "button" at bounding box center [808, 680] width 14 height 14
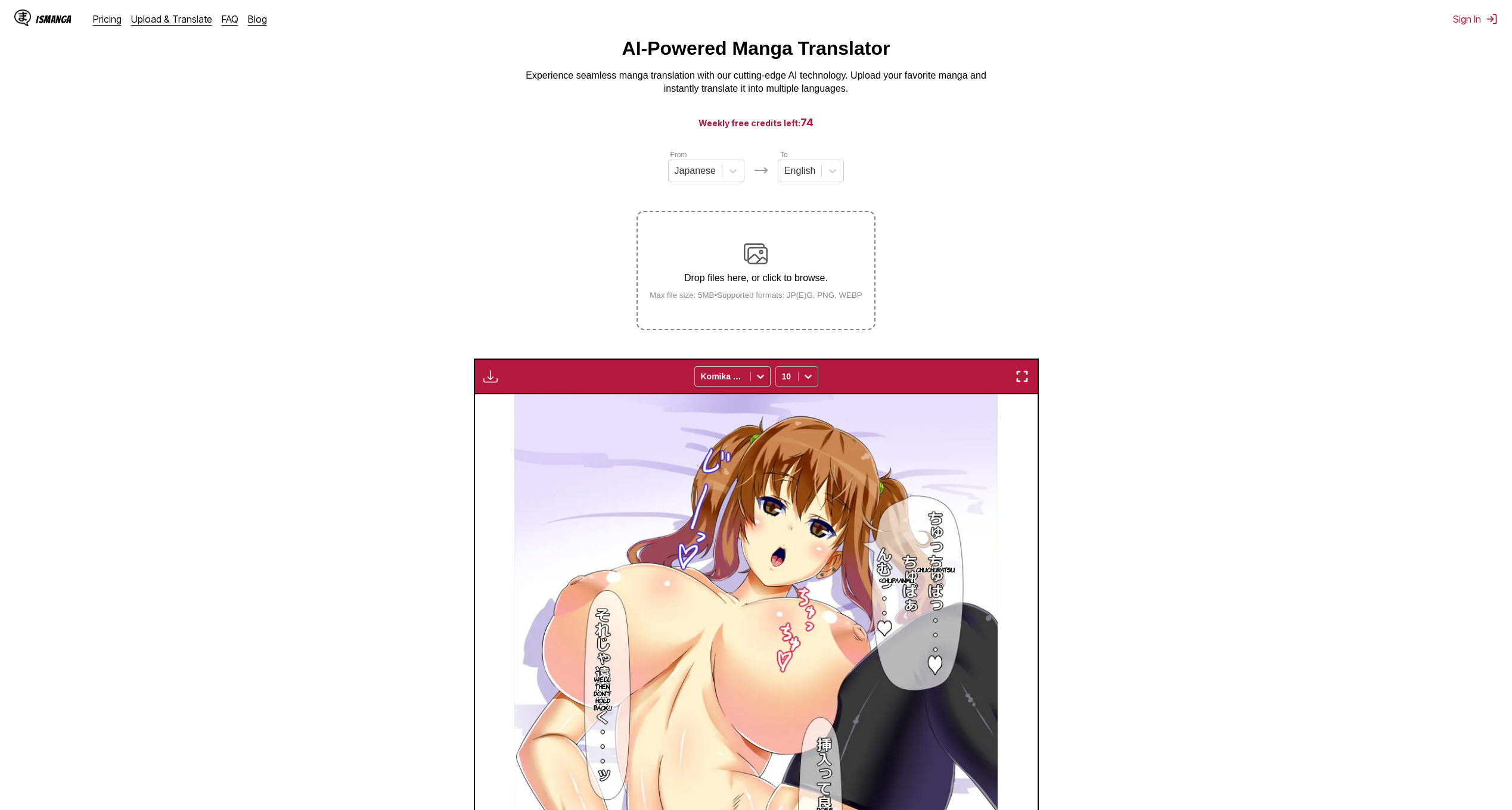
scroll to position [38, 0]
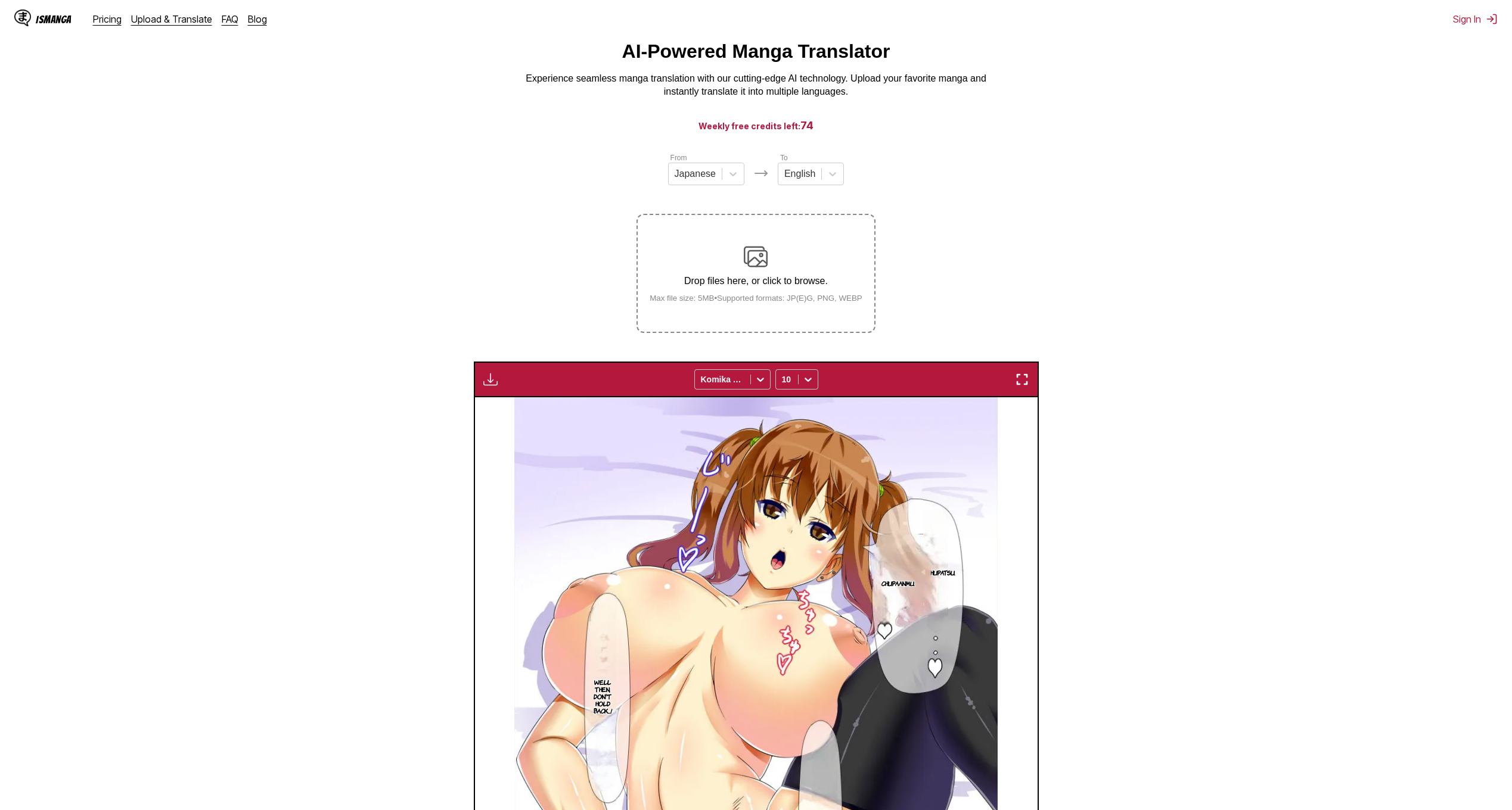
click at [762, 264] on img at bounding box center [756, 257] width 24 height 24
click at [0, 0] on input "Drop files here, or click to browse. Max file size: 5MB • Supported formats: JP…" at bounding box center [0, 0] width 0 height 0
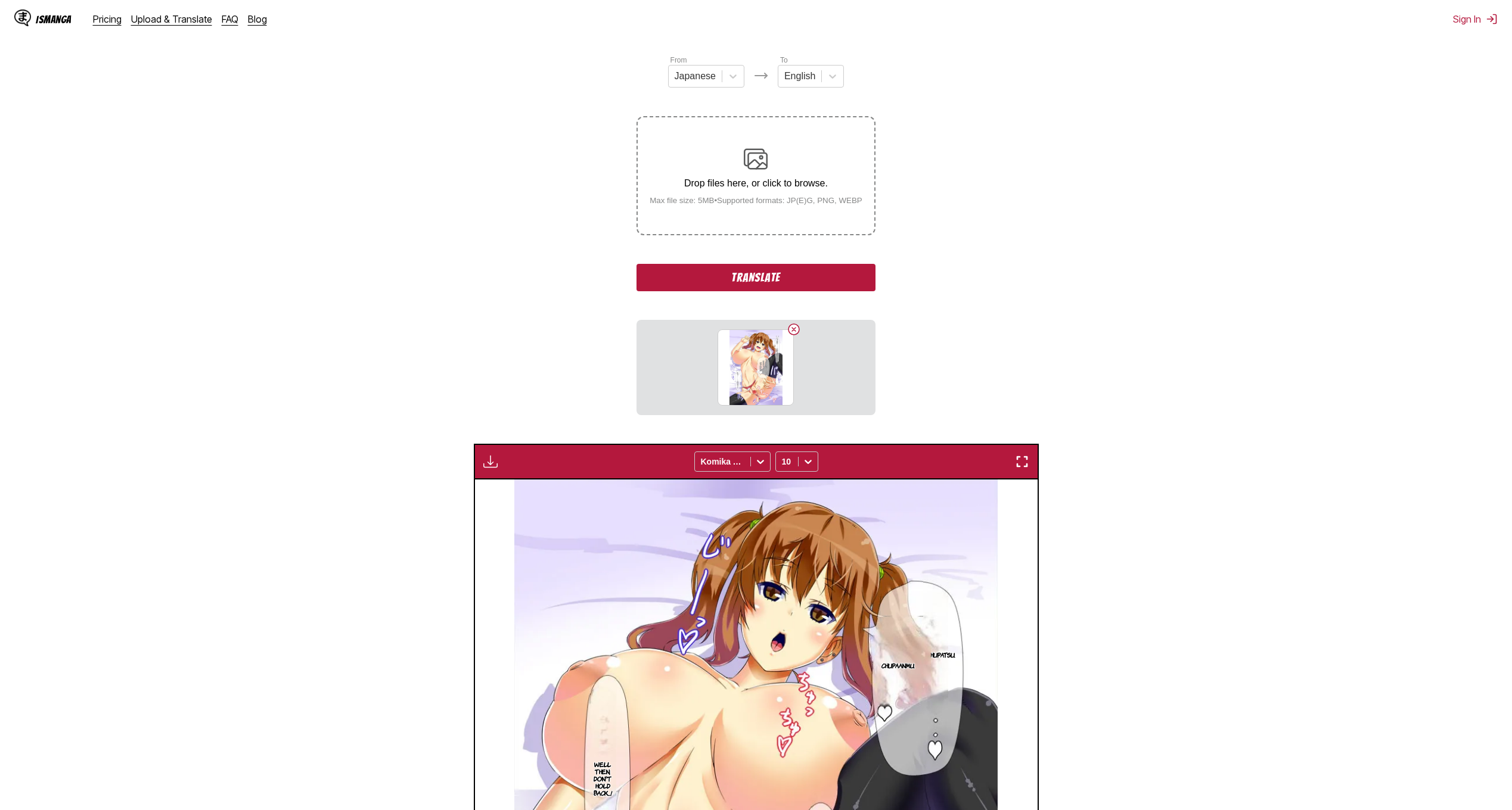
scroll to position [217, 0]
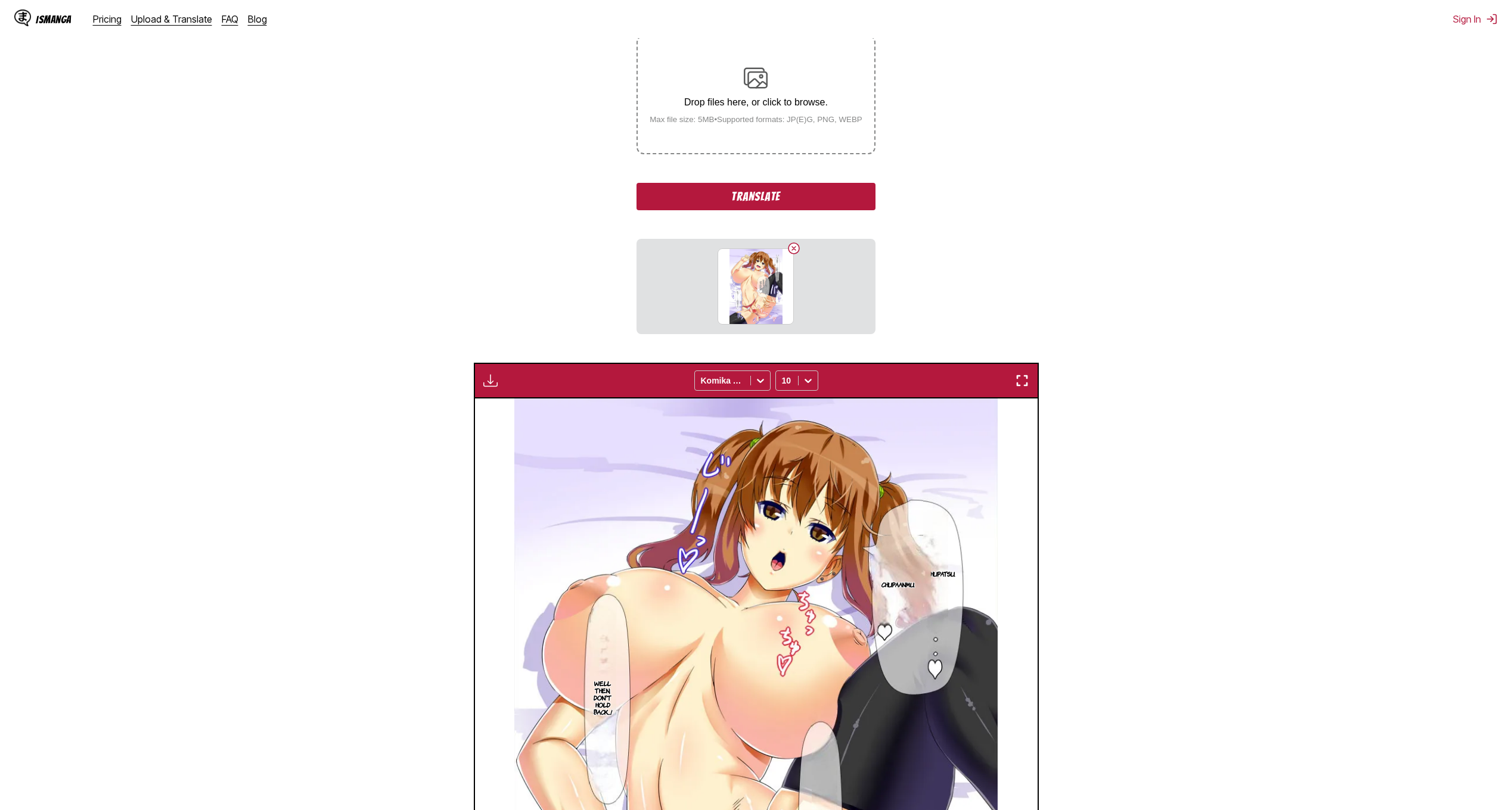
click at [723, 201] on button "Translate" at bounding box center [756, 196] width 239 height 27
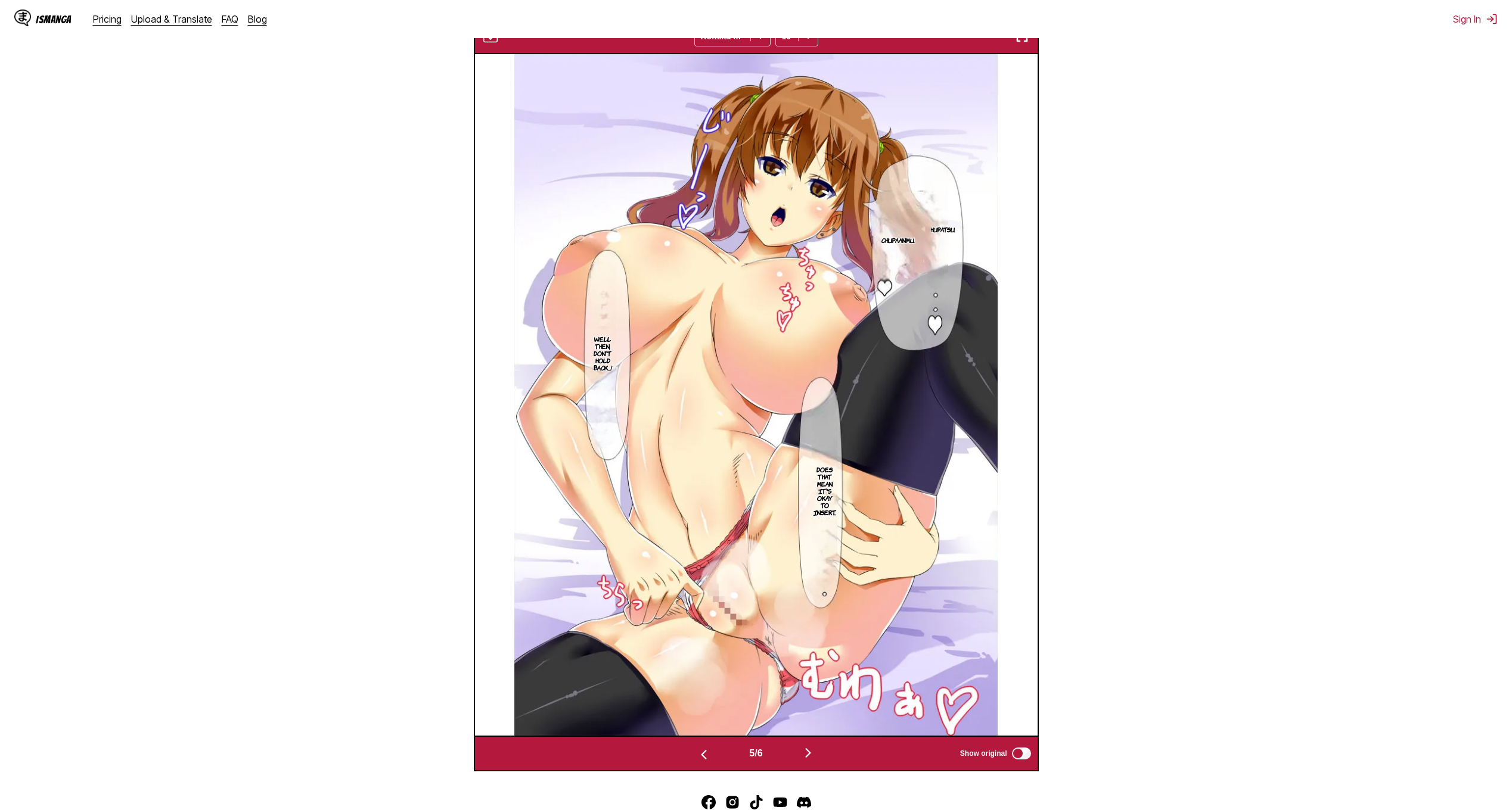
scroll to position [455, 0]
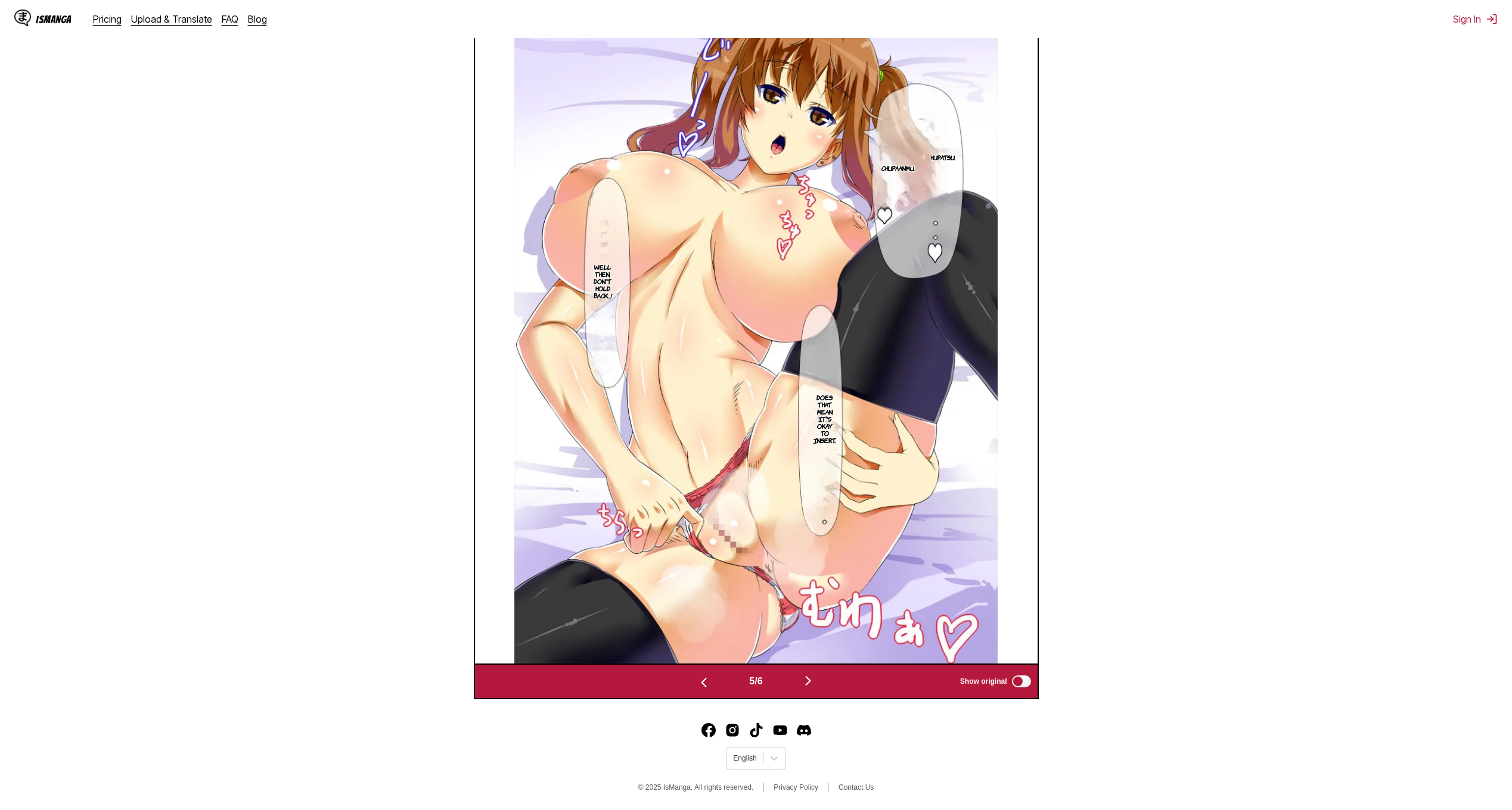
click at [810, 686] on img "button" at bounding box center [808, 680] width 14 height 14
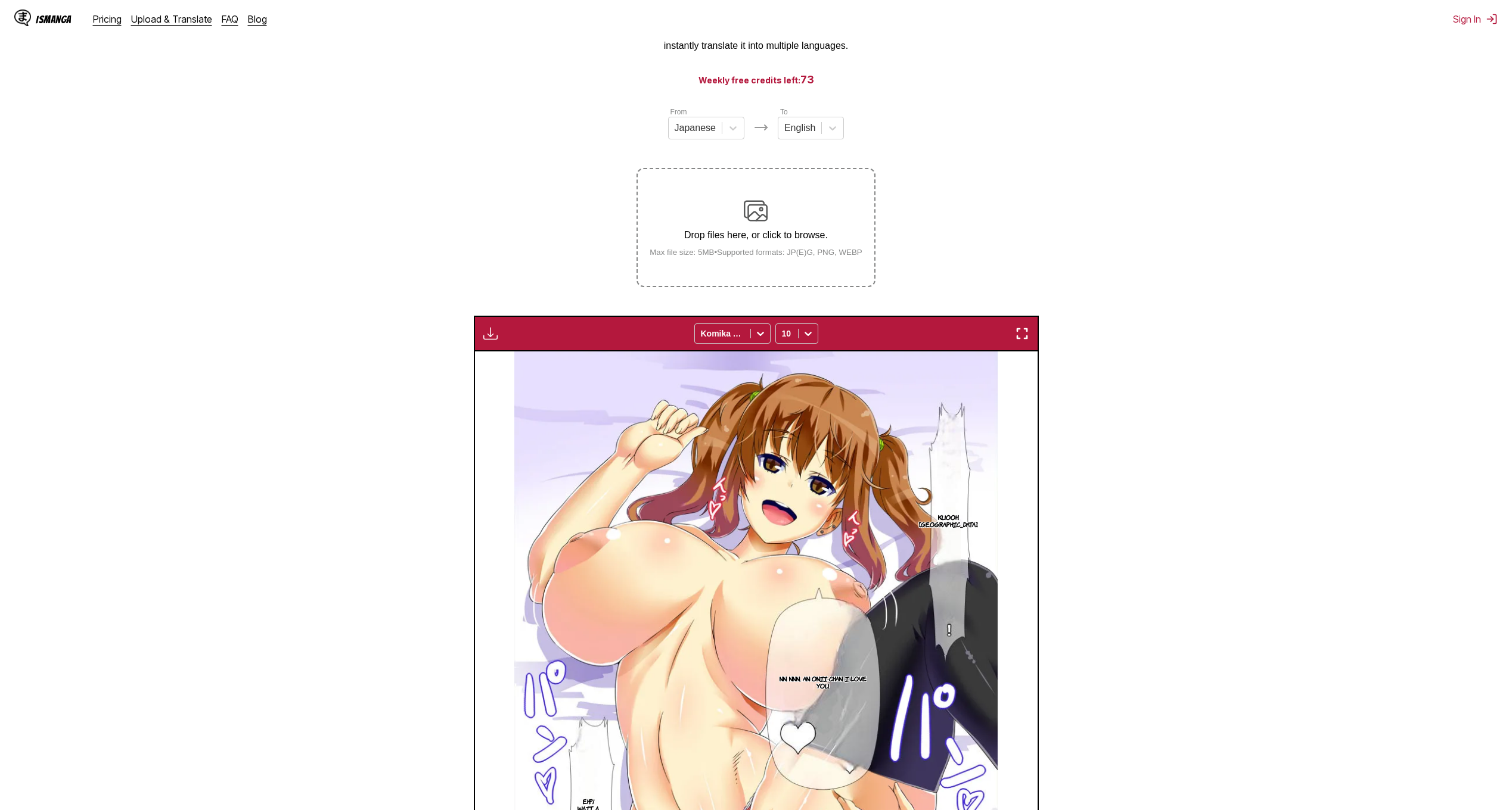
scroll to position [79, 0]
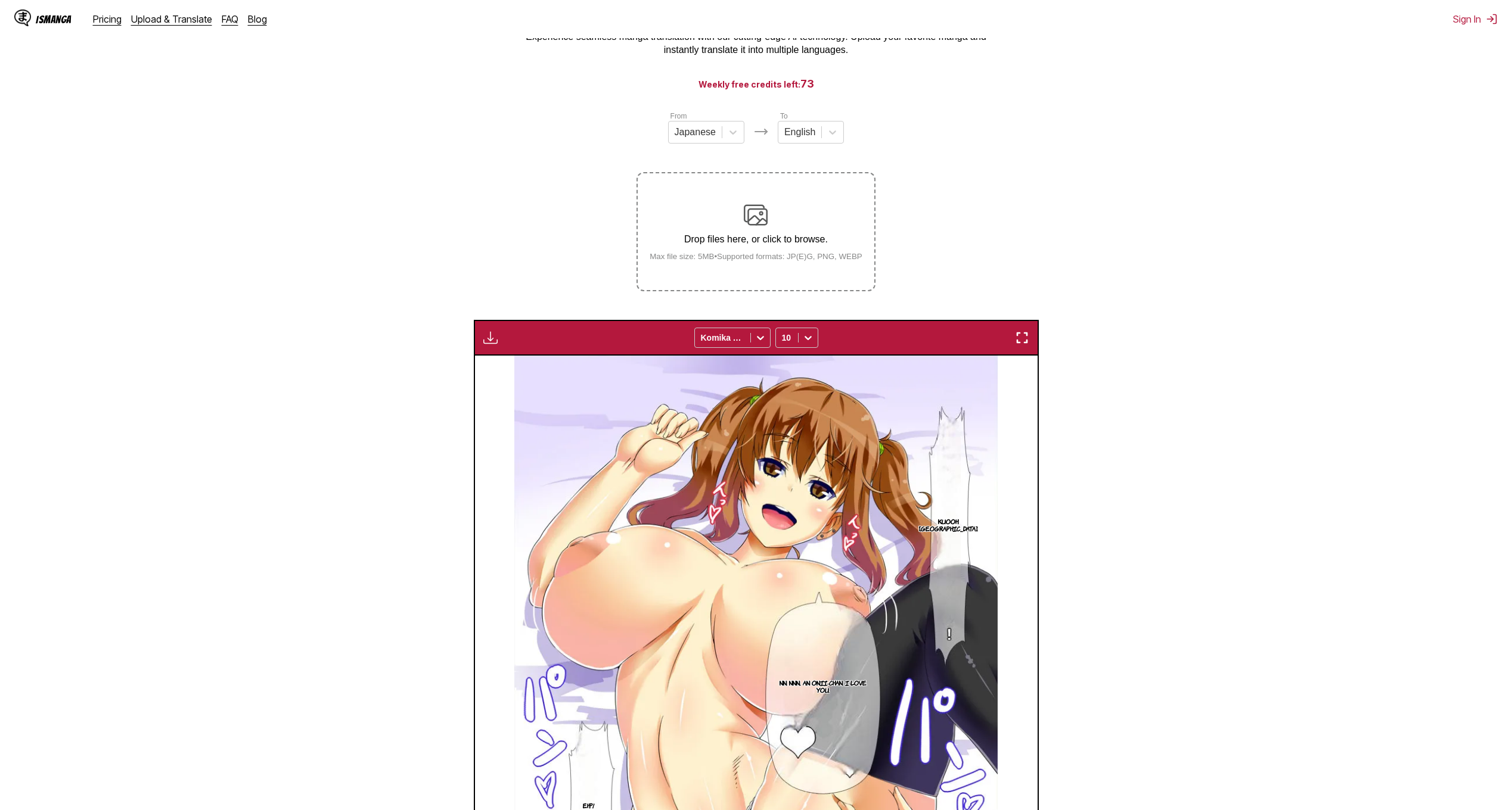
click at [756, 212] on img at bounding box center [756, 215] width 24 height 24
click at [0, 0] on input "Drop files here, or click to browse. Max file size: 5MB • Supported formats: JP…" at bounding box center [0, 0] width 0 height 0
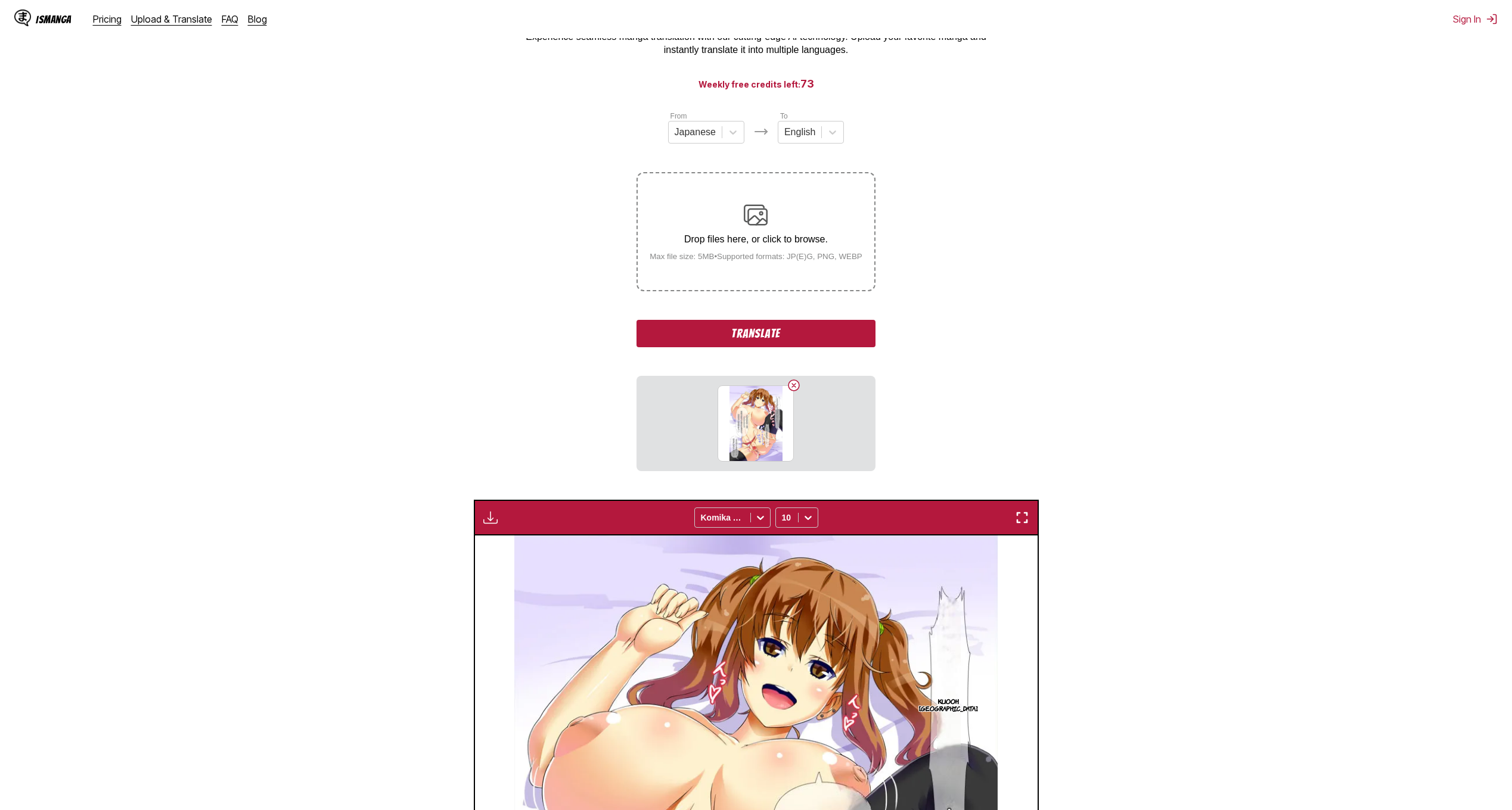
click at [793, 334] on button "Translate" at bounding box center [756, 333] width 239 height 27
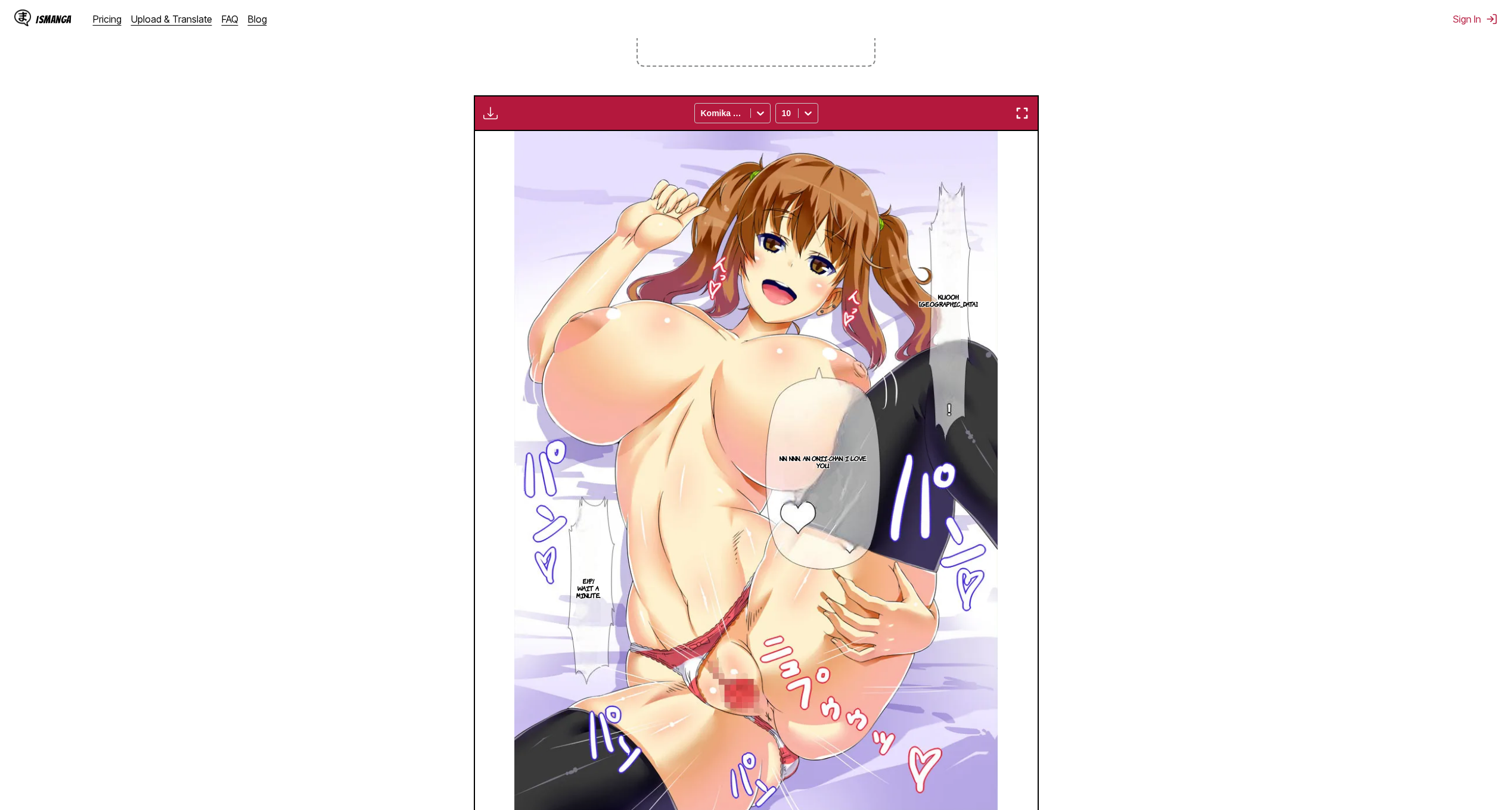
scroll to position [455, 0]
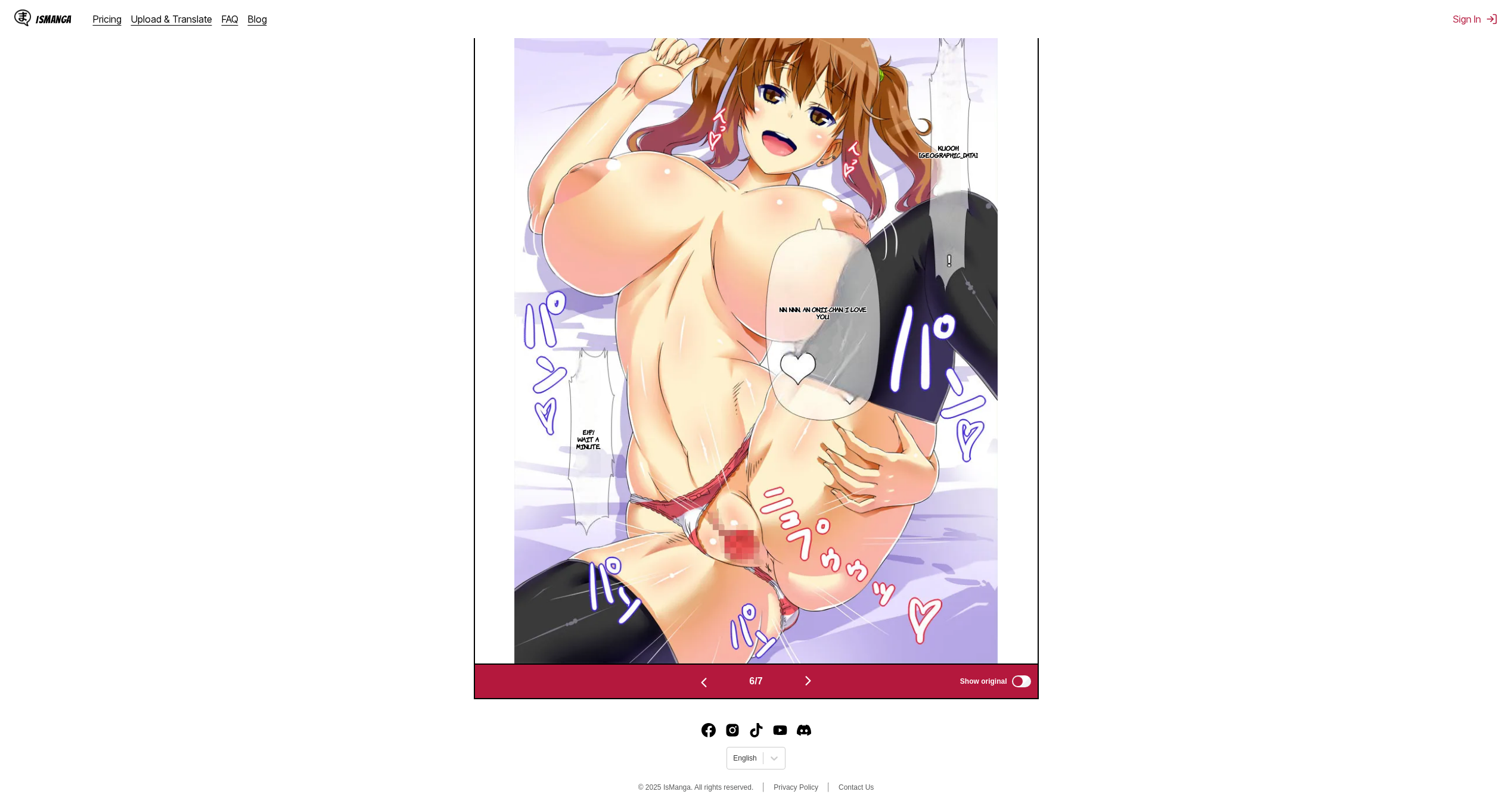
click at [813, 683] on img "button" at bounding box center [808, 680] width 14 height 14
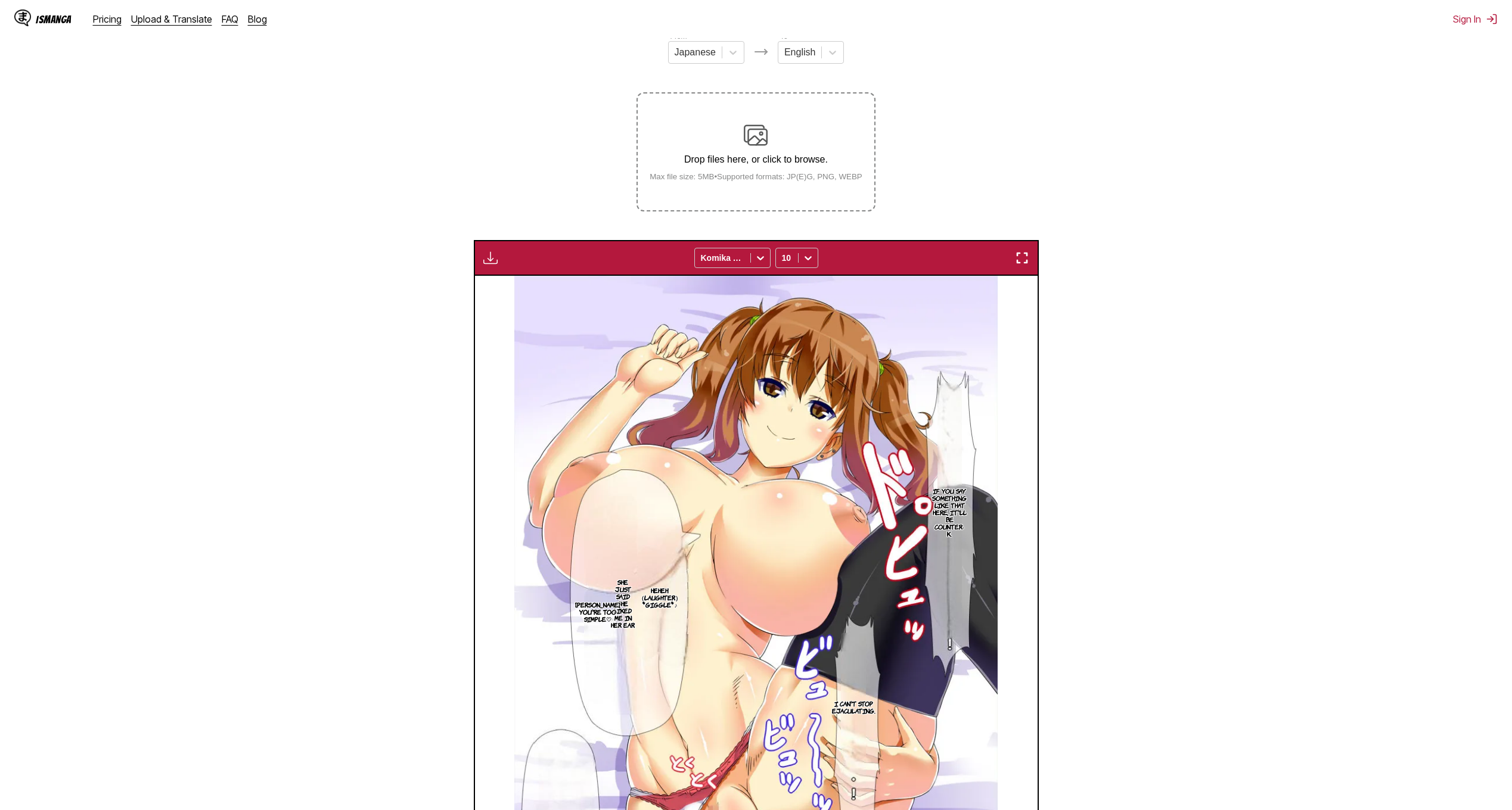
scroll to position [139, 0]
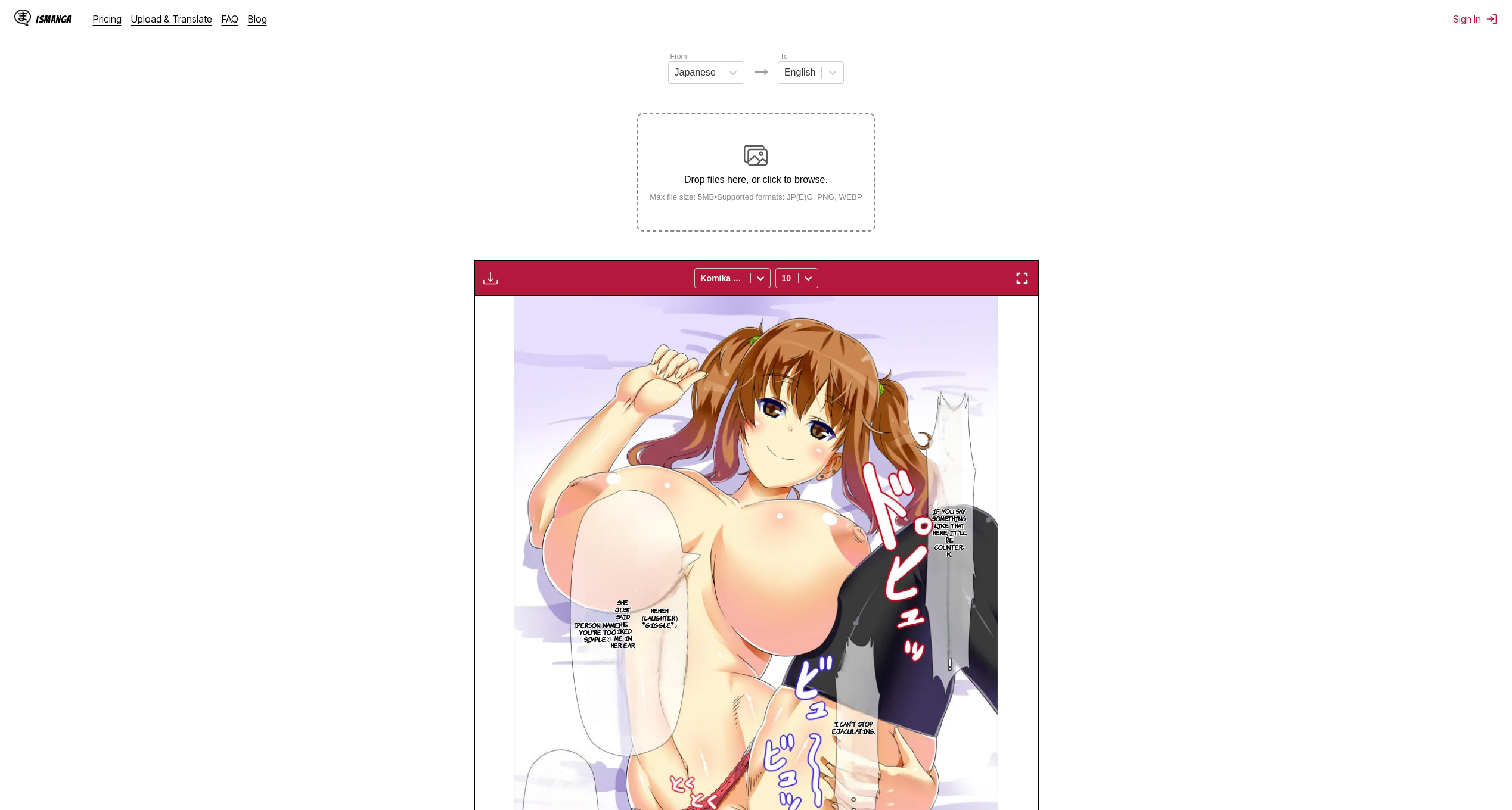
click at [761, 161] on img at bounding box center [756, 156] width 24 height 24
click at [0, 0] on input "Drop files here, or click to browse. Max file size: 5MB • Supported formats: JP…" at bounding box center [0, 0] width 0 height 0
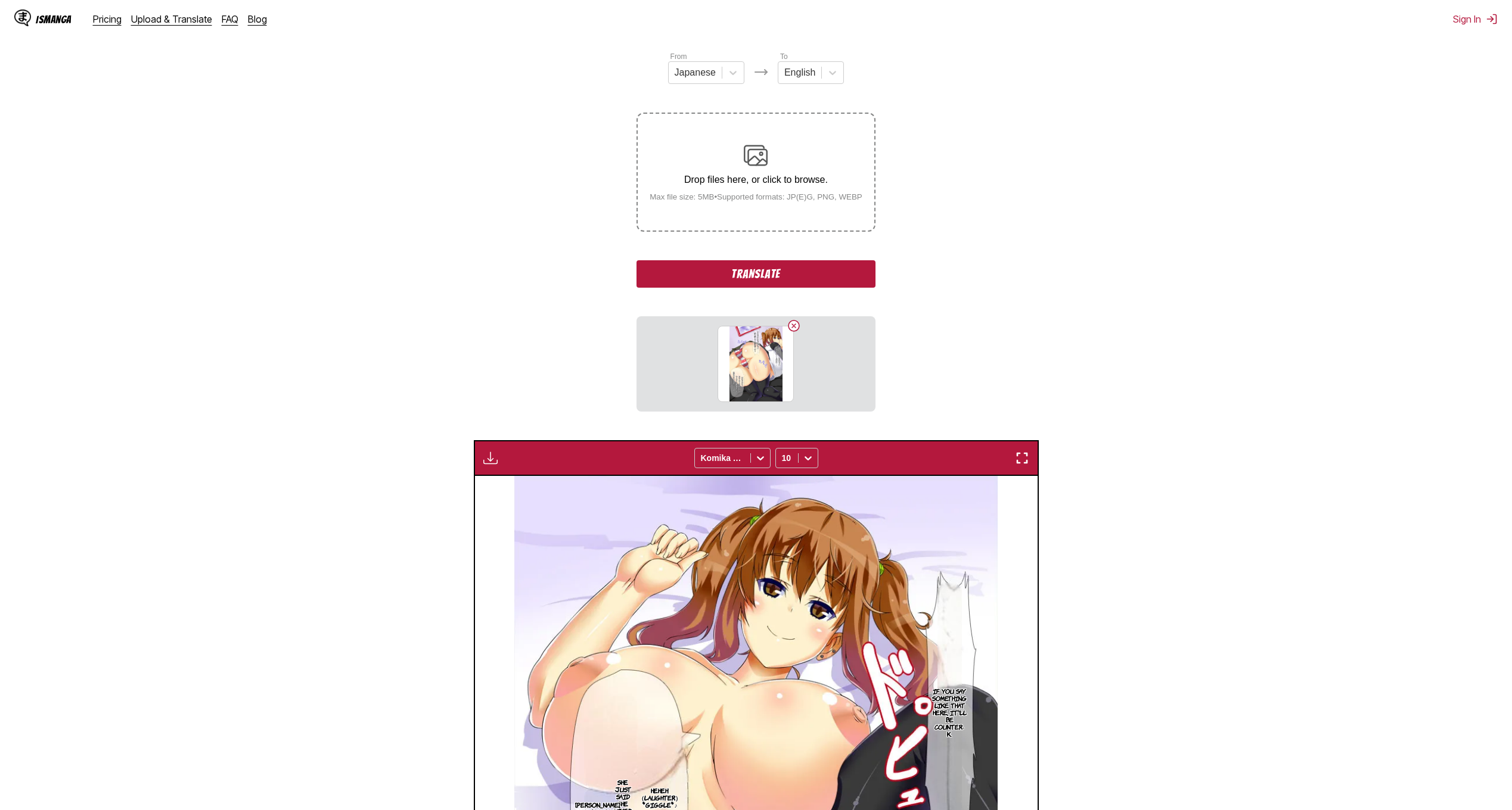
click at [814, 281] on button "Translate" at bounding box center [756, 273] width 239 height 27
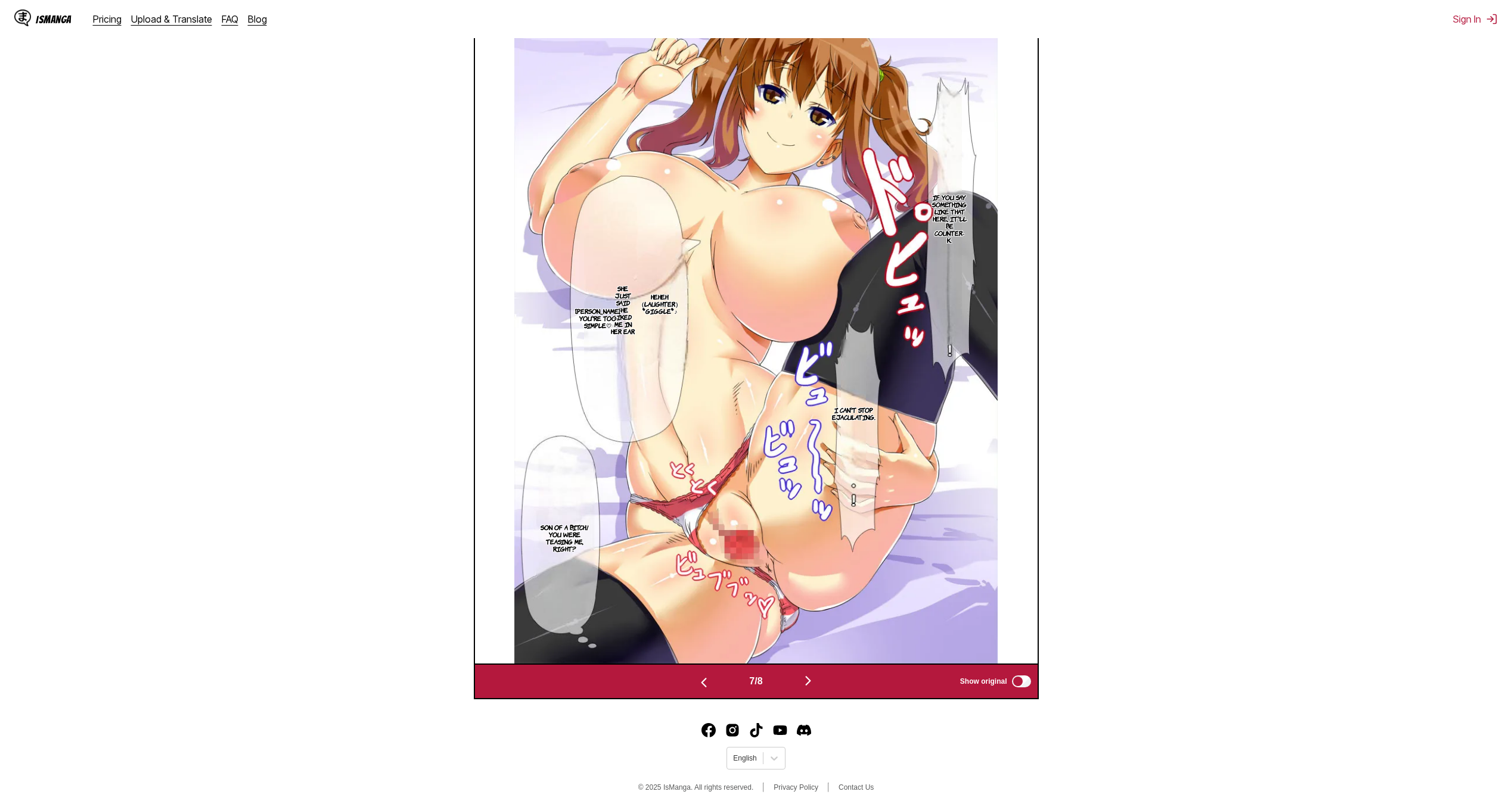
click at [811, 682] on img "button" at bounding box center [808, 680] width 14 height 14
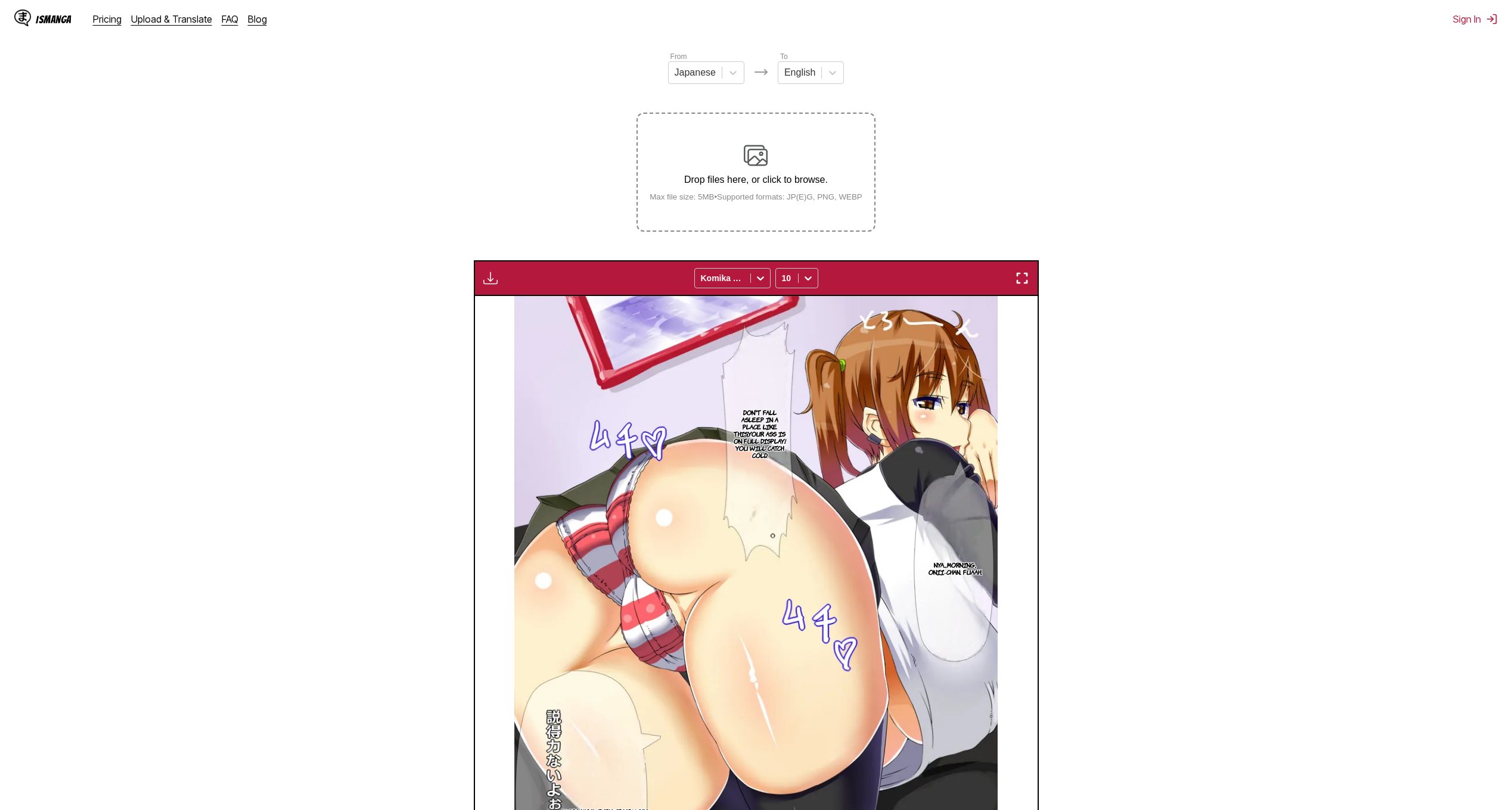
click at [754, 154] on img at bounding box center [756, 156] width 24 height 24
click at [0, 0] on input "Drop files here, or click to browse. Max file size: 5MB • Supported formats: JP…" at bounding box center [0, 0] width 0 height 0
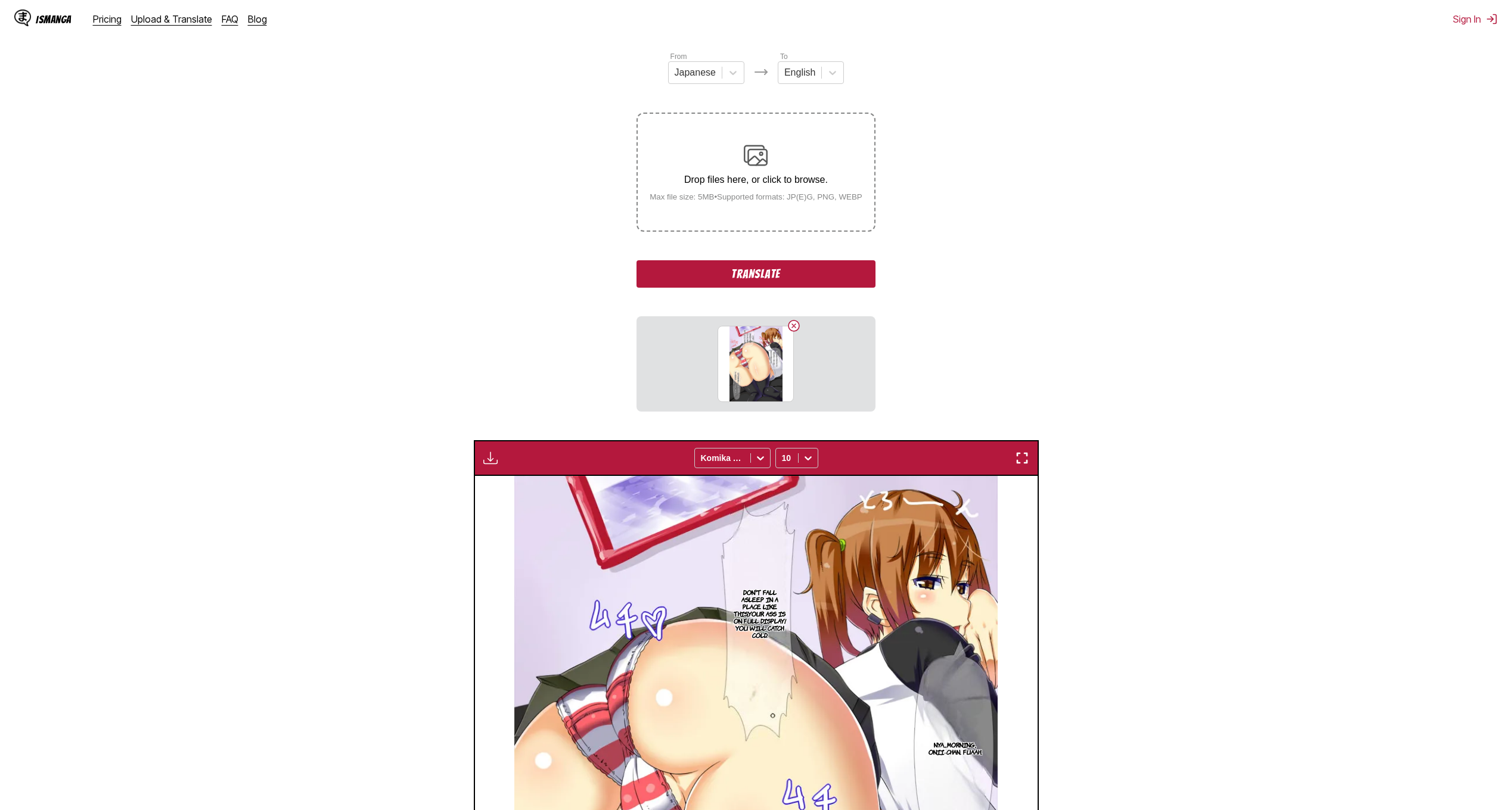
click at [788, 271] on button "Translate" at bounding box center [756, 273] width 239 height 27
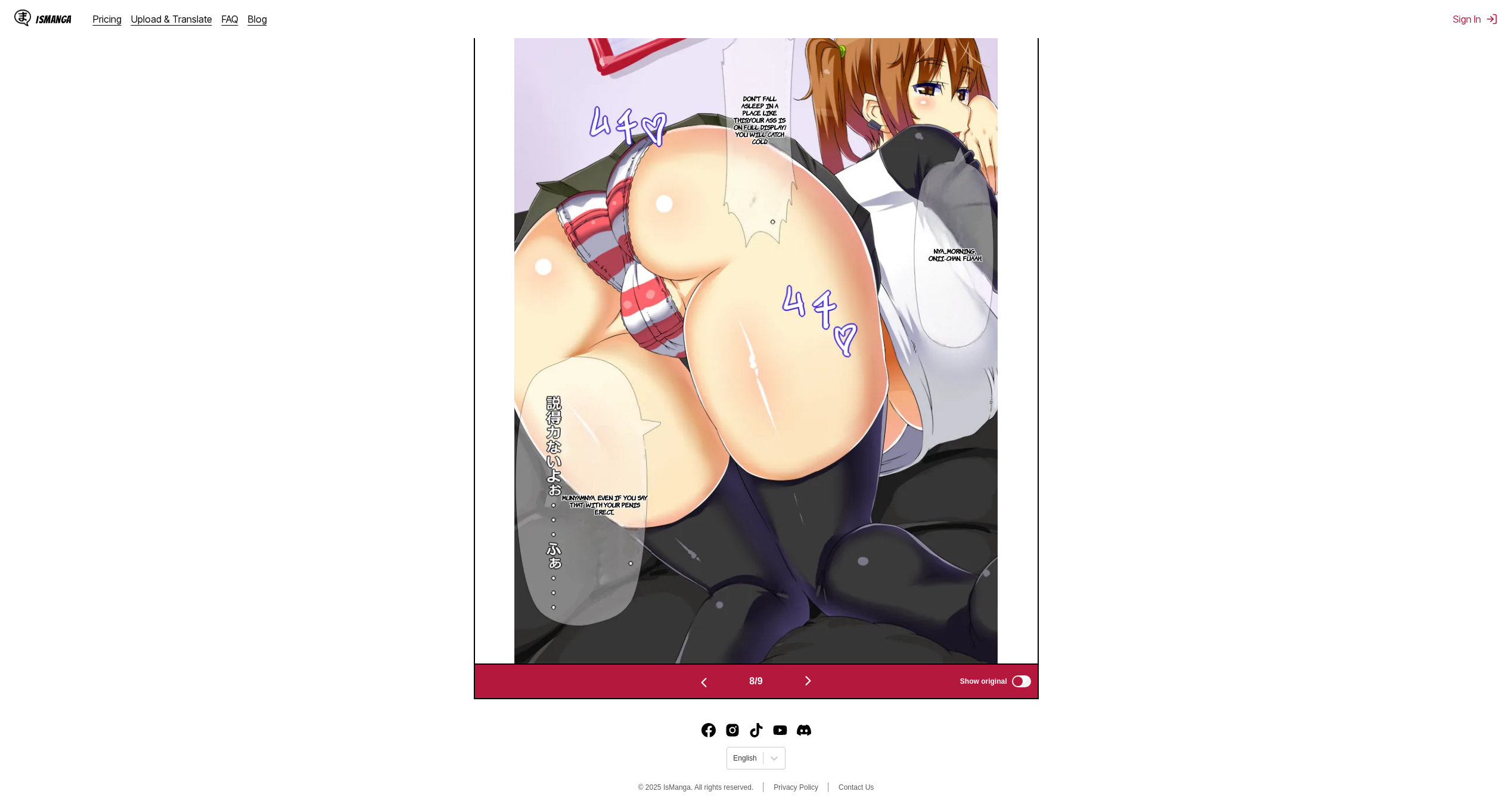
click at [814, 679] on img "button" at bounding box center [808, 680] width 14 height 14
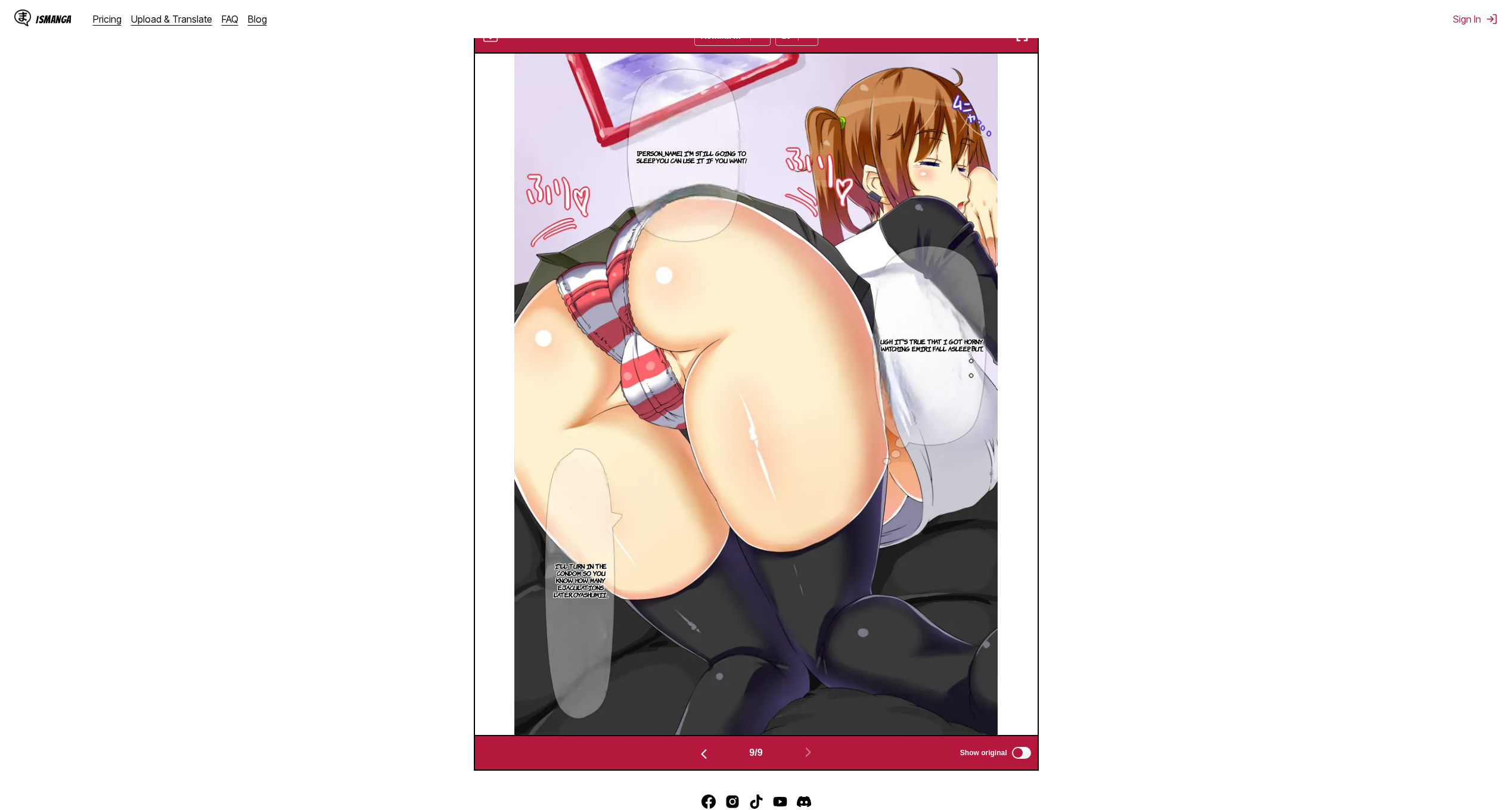
scroll to position [378, 0]
